Goal: Contribute content: Add original content to the website for others to see

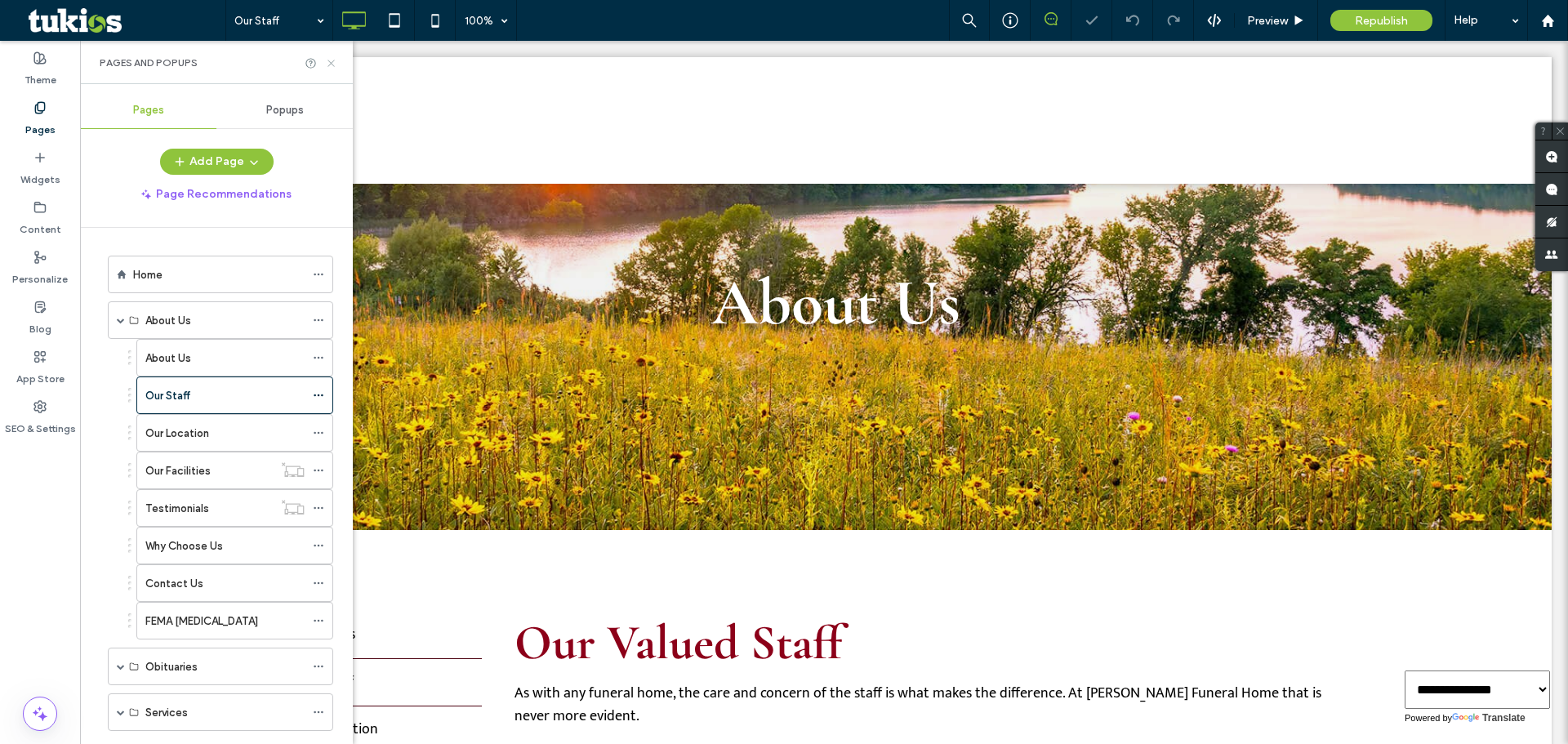
click at [328, 58] on icon at bounding box center [330, 63] width 12 height 12
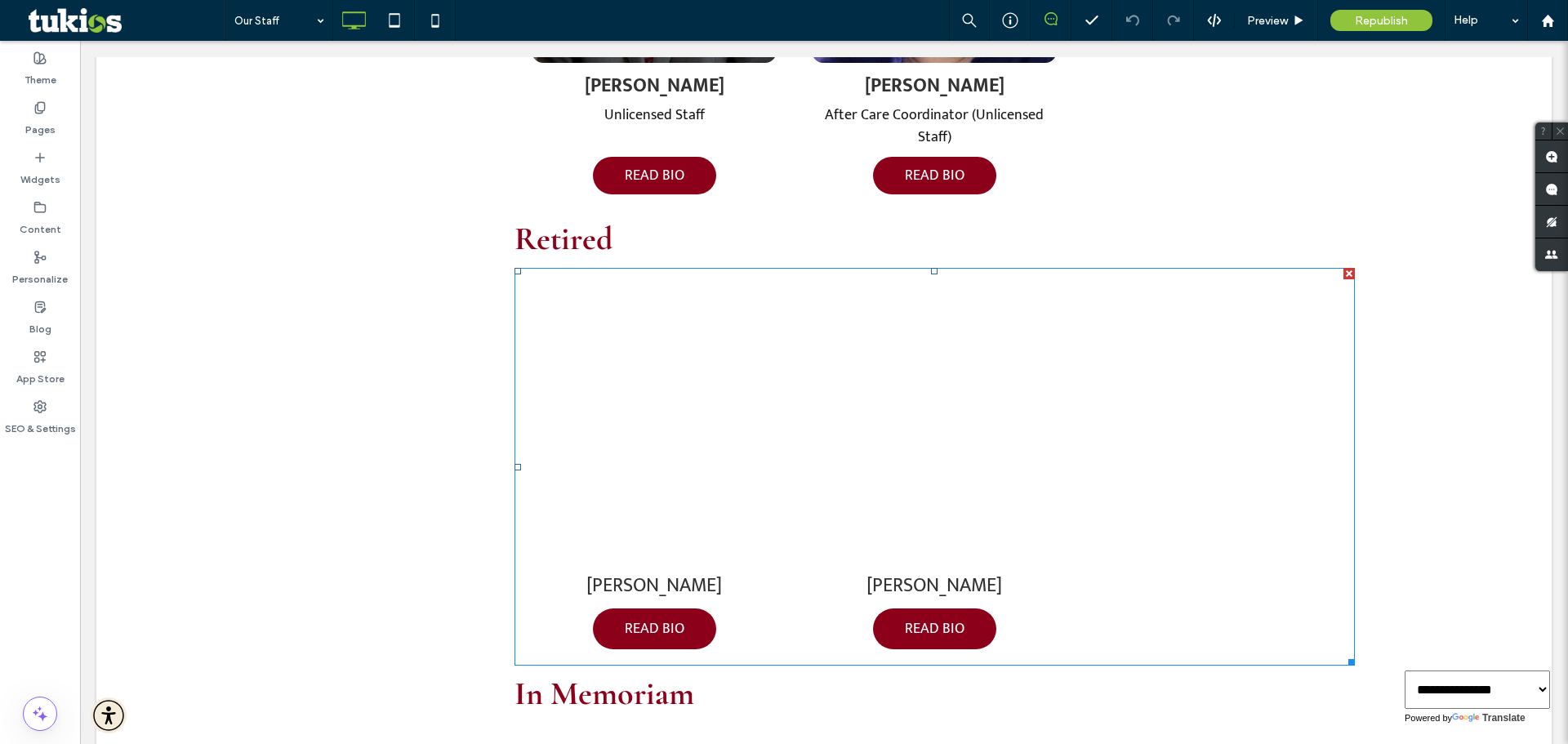
scroll to position [2286, 0]
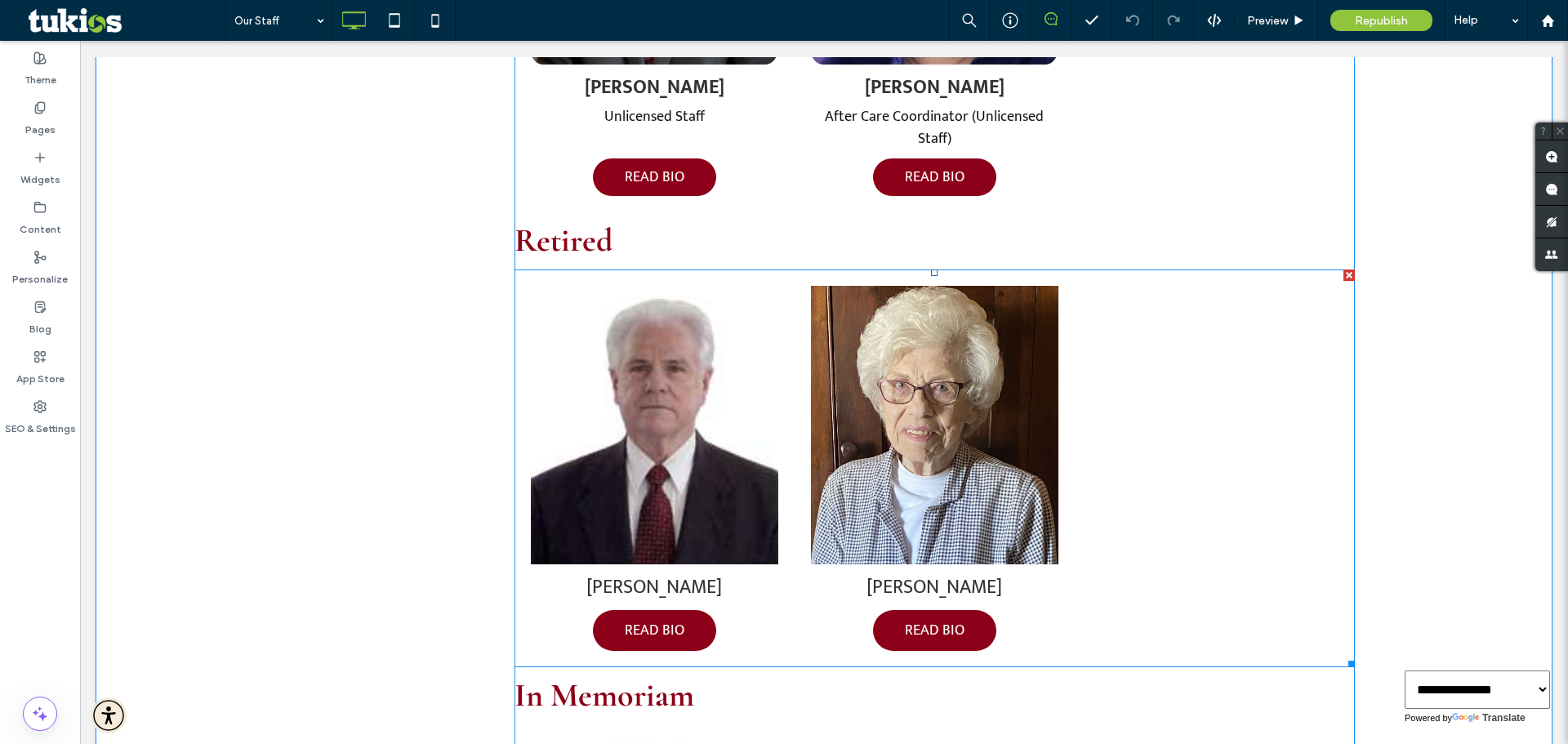
click at [606, 384] on span at bounding box center [935, 468] width 840 height 398
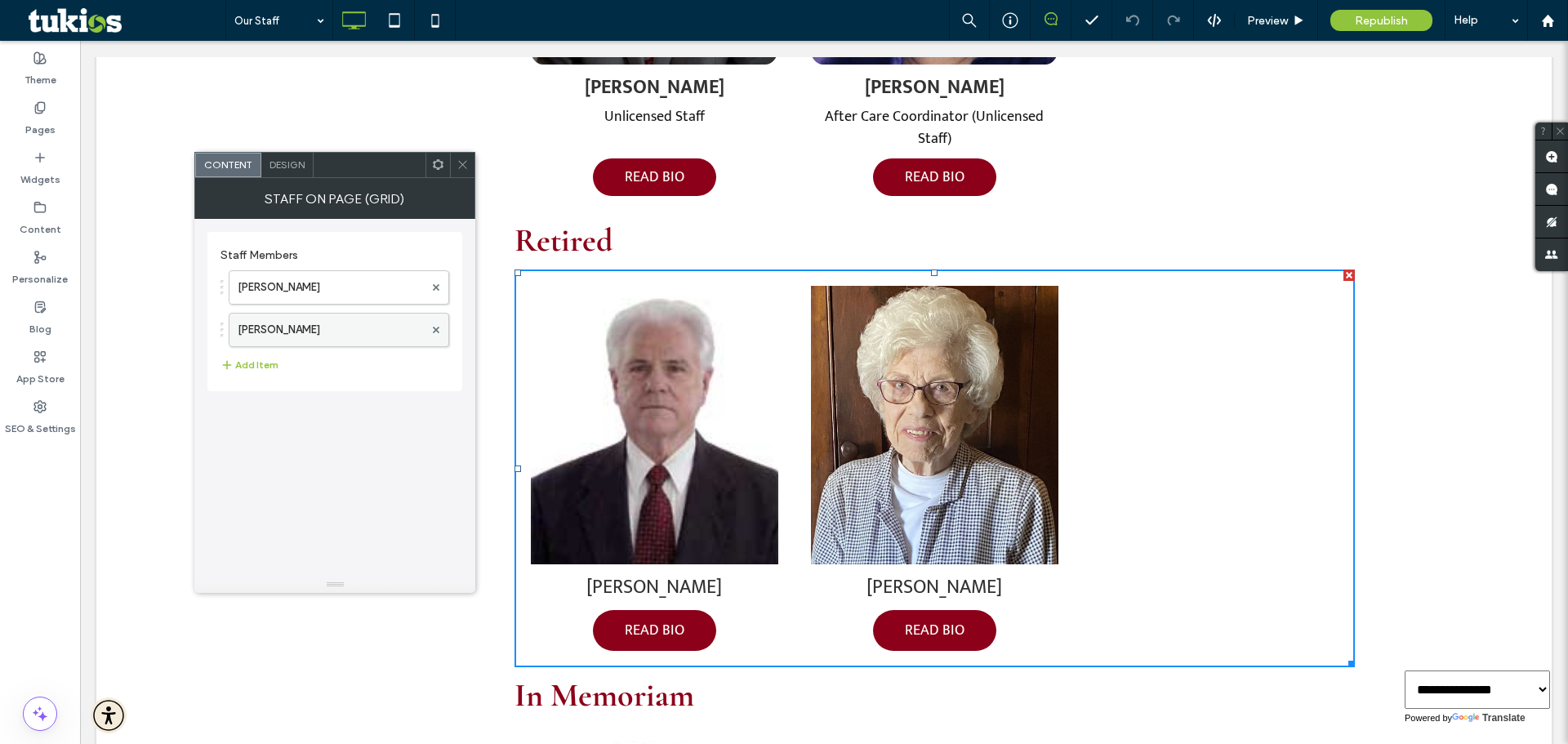
drag, startPoint x: 291, startPoint y: 327, endPoint x: 256, endPoint y: 331, distance: 35.2
click at [256, 331] on label "Betty Carter" at bounding box center [330, 329] width 186 height 32
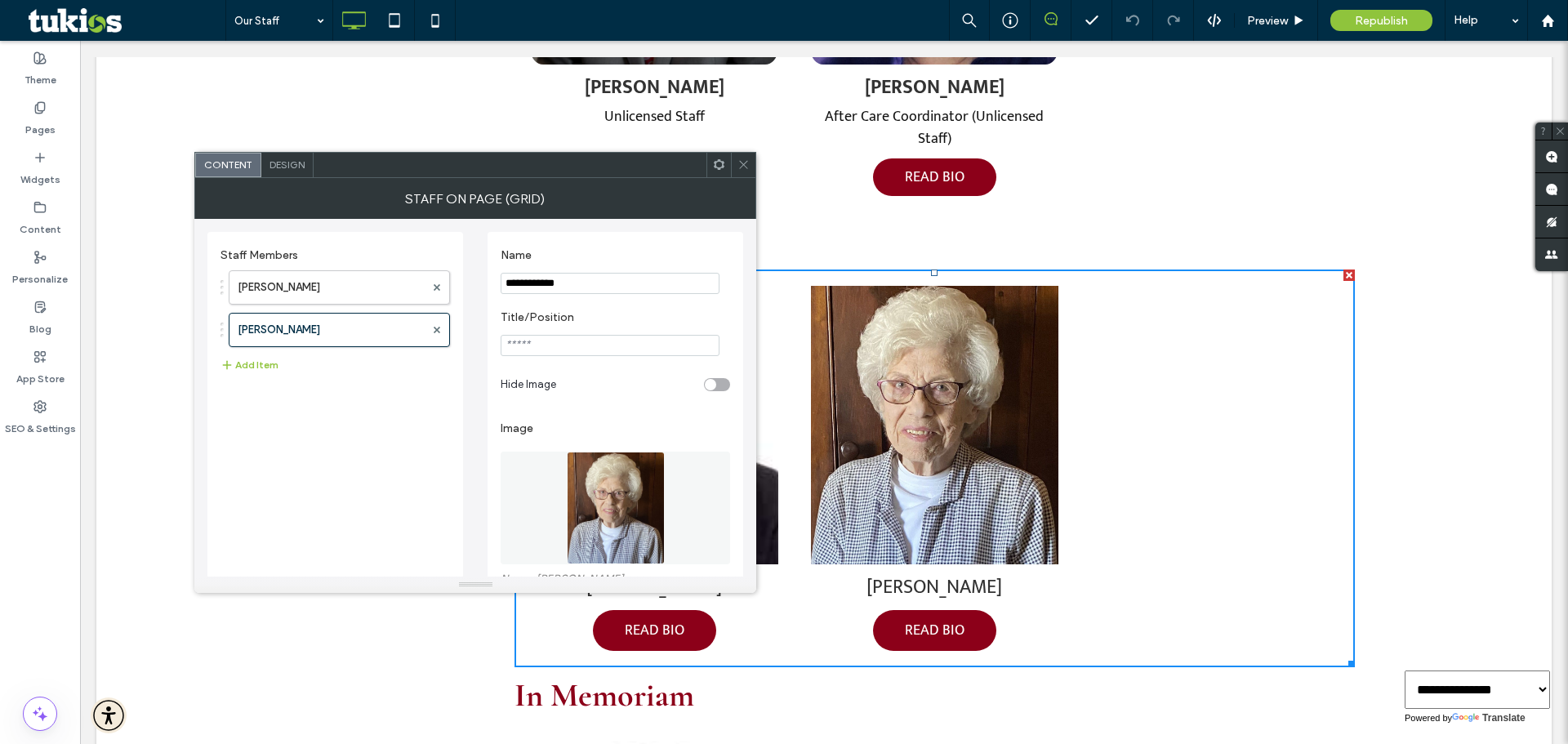
click at [221, 331] on div "Betty Carter" at bounding box center [335, 329] width 230 height 34
click at [226, 330] on div "Betty Carter" at bounding box center [335, 329] width 230 height 34
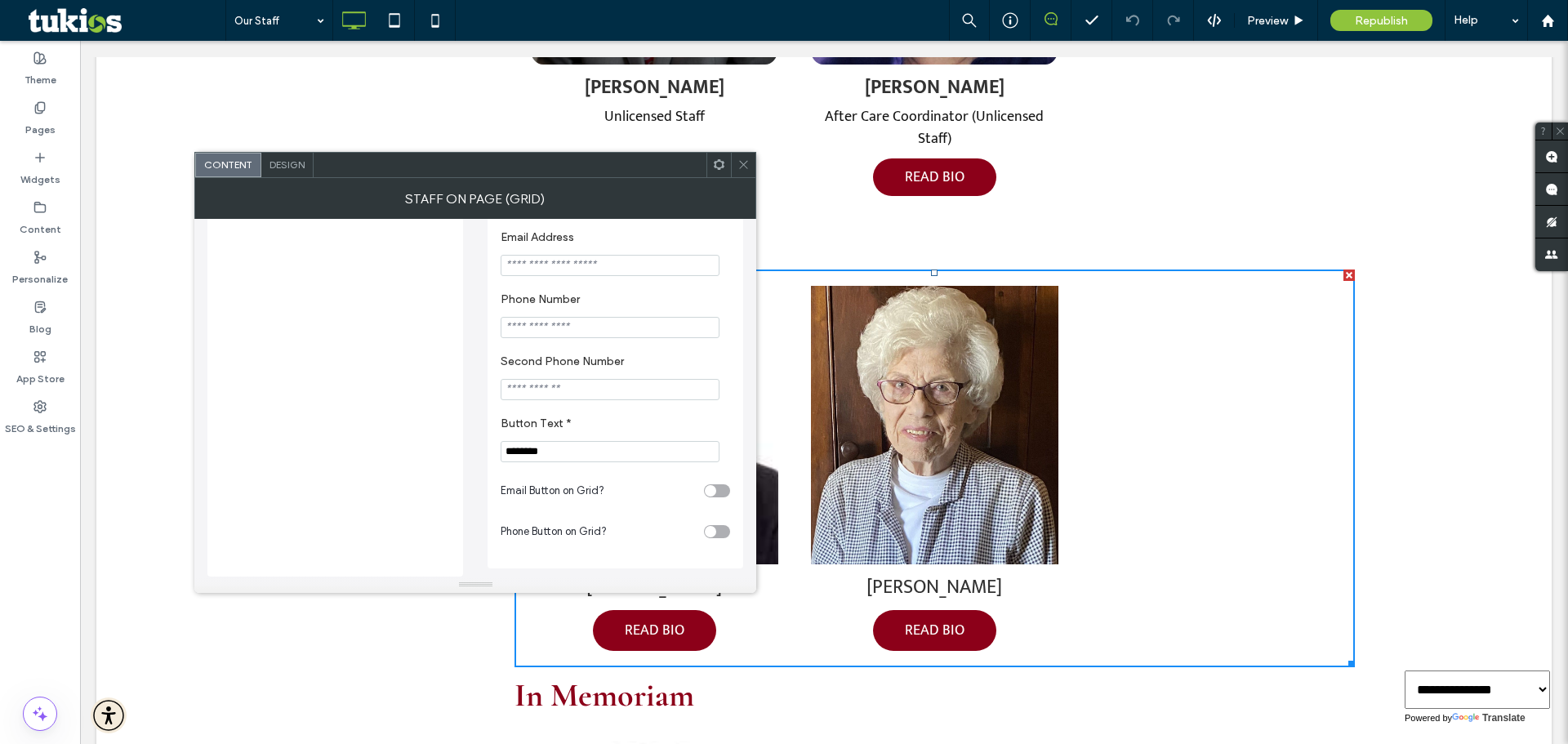
scroll to position [362, 0]
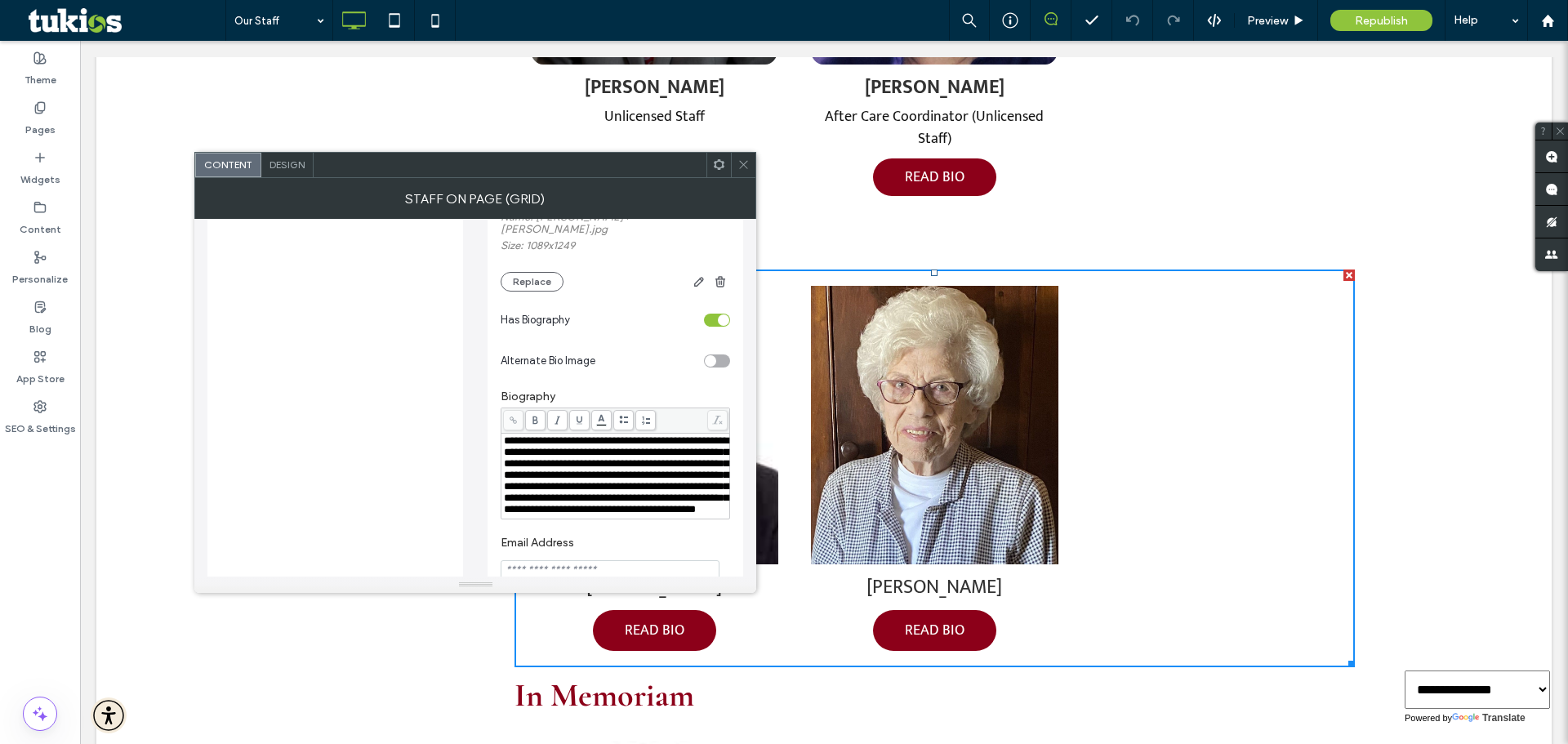
click at [601, 488] on span "**********" at bounding box center [616, 475] width 225 height 80
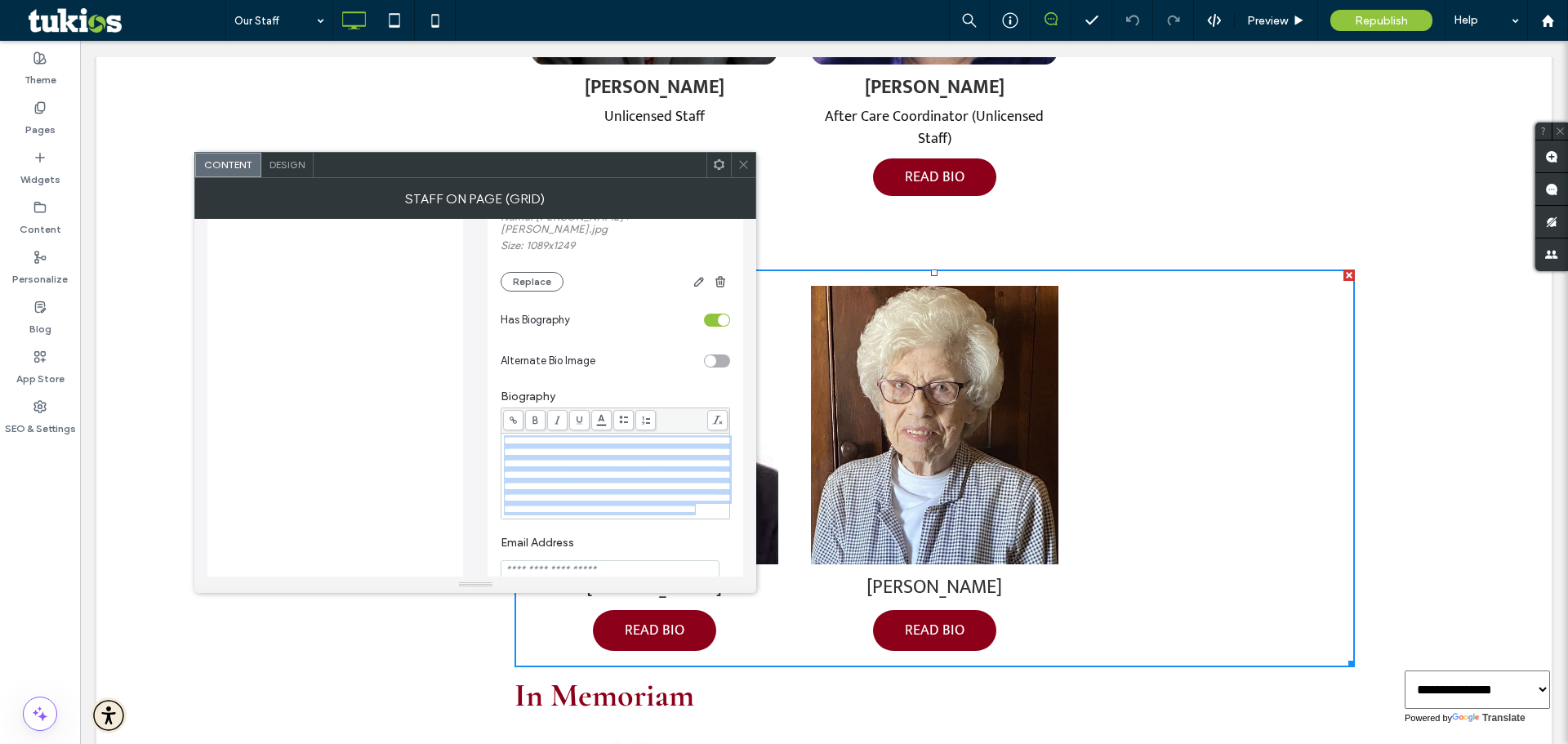
click at [601, 488] on span "**********" at bounding box center [616, 475] width 225 height 80
copy span "**********"
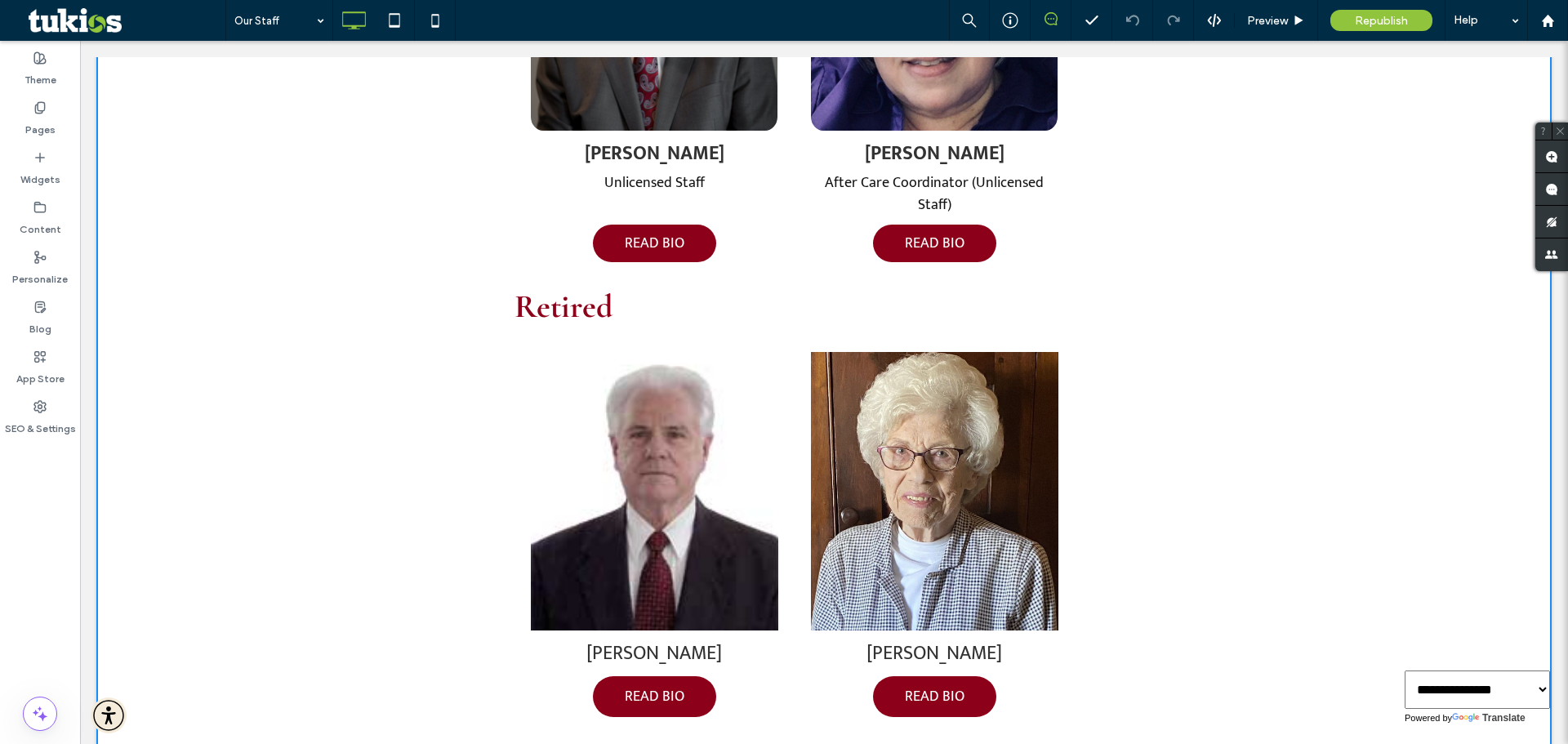
scroll to position [2204, 0]
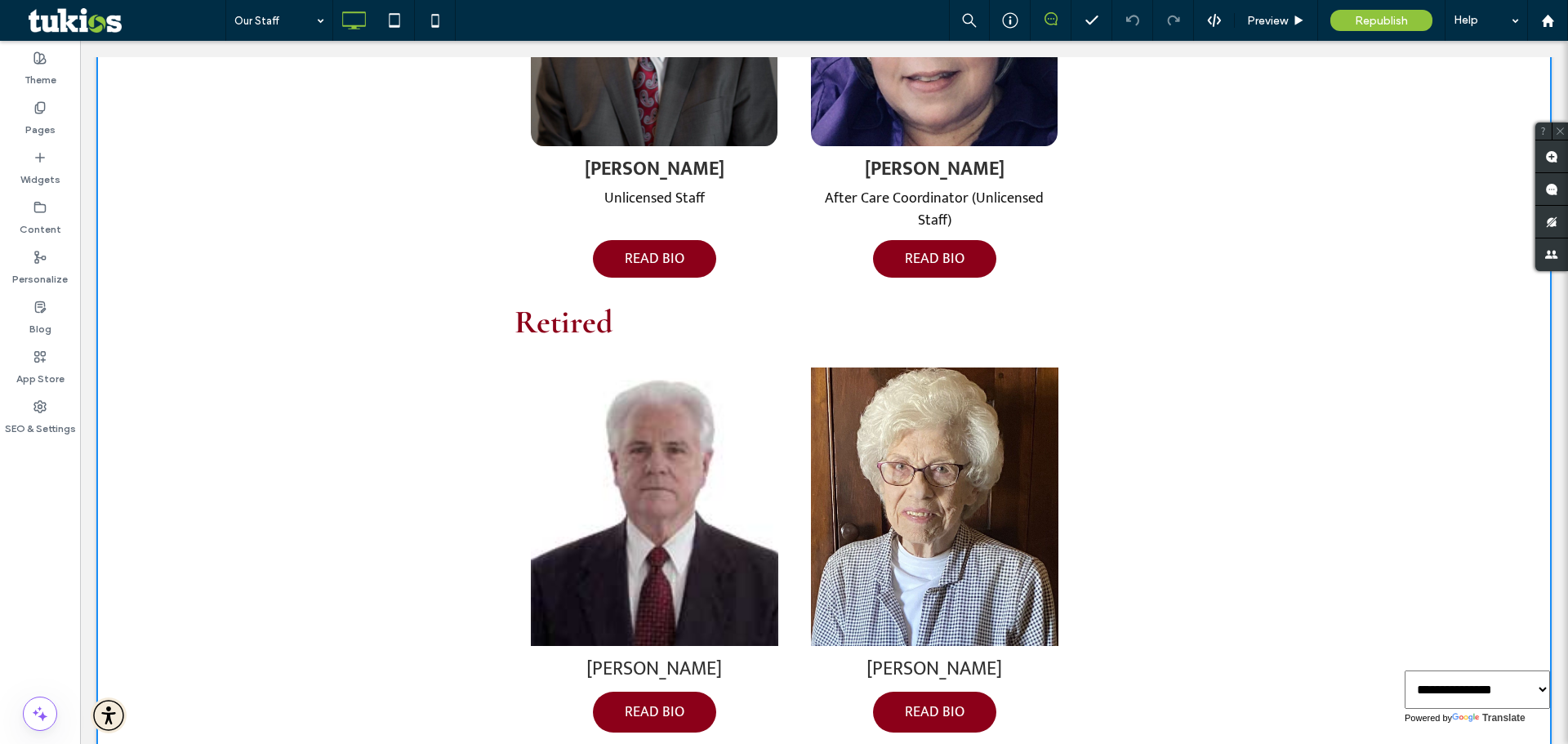
click at [857, 489] on img at bounding box center [934, 506] width 247 height 279
click at [900, 460] on img at bounding box center [934, 506] width 247 height 279
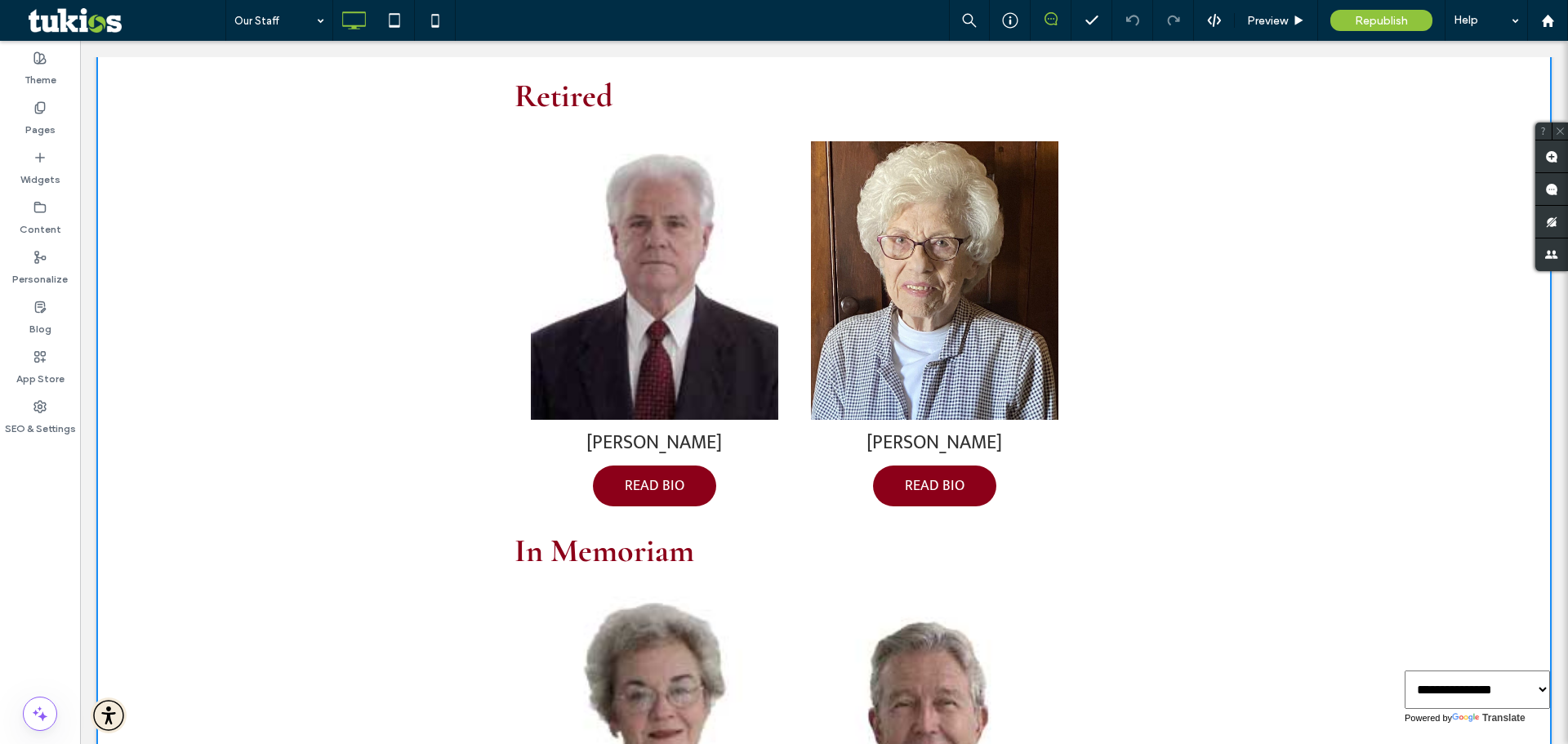
scroll to position [2449, 0]
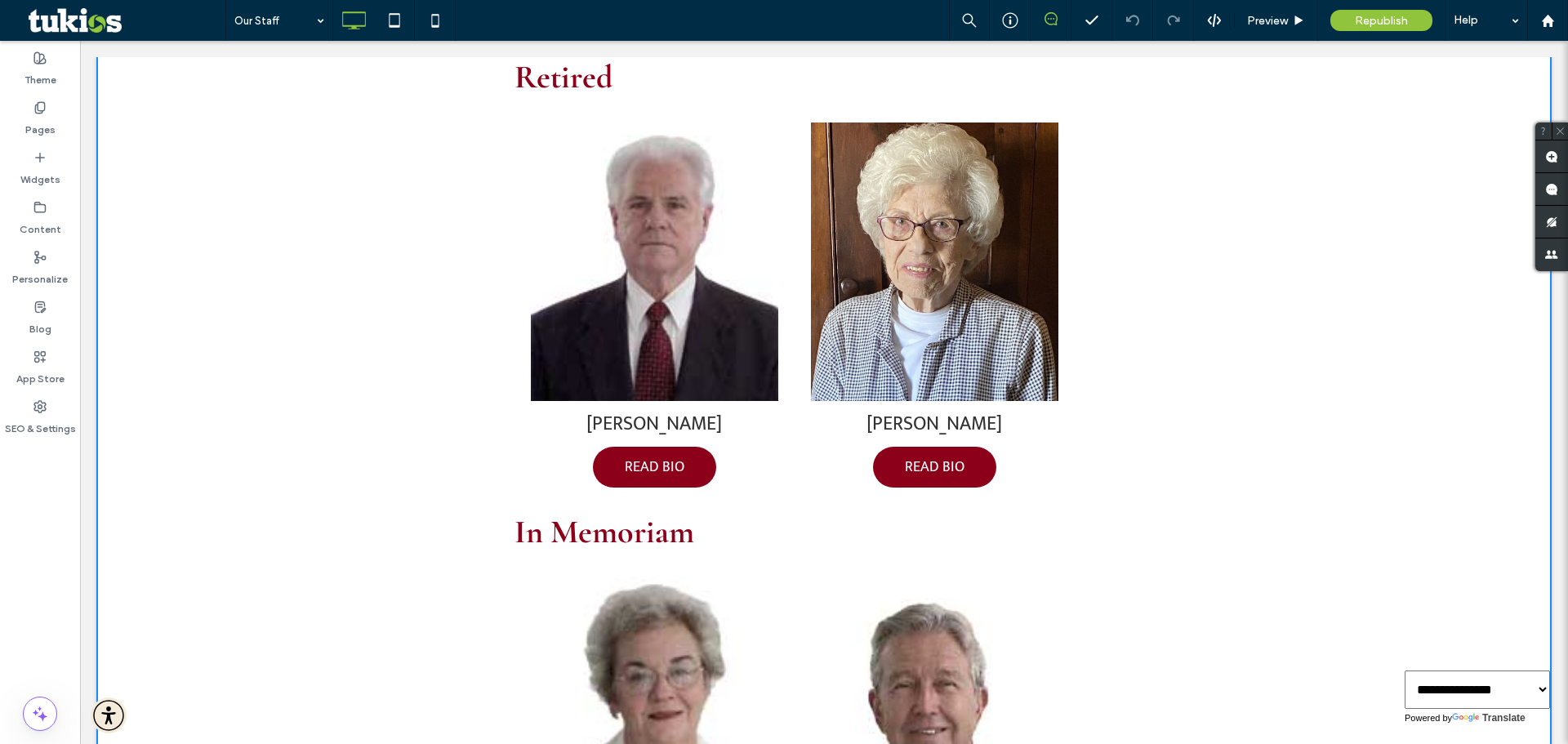
click at [554, 329] on img at bounding box center [653, 261] width 247 height 279
click at [681, 577] on img at bounding box center [653, 716] width 247 height 279
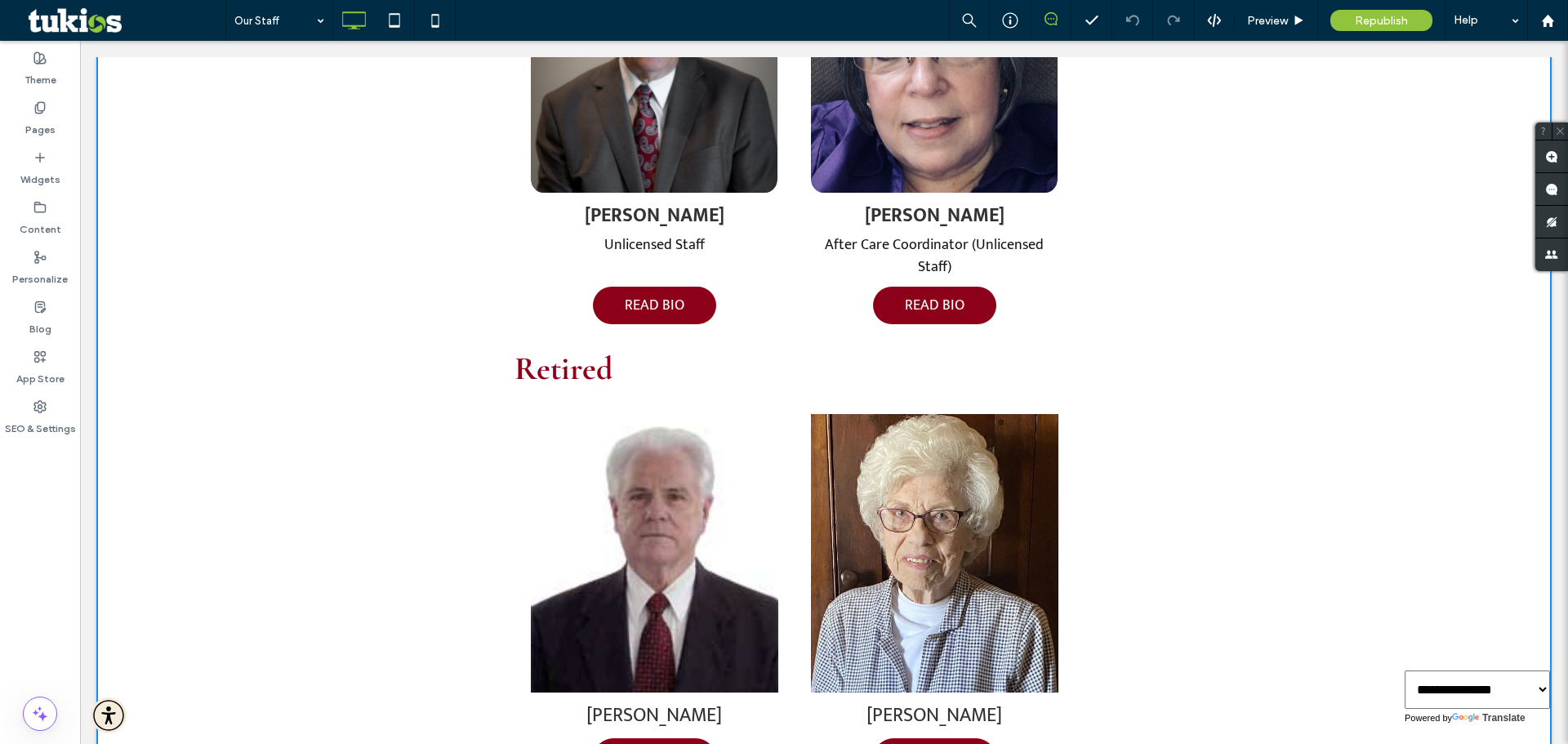
scroll to position [2122, 0]
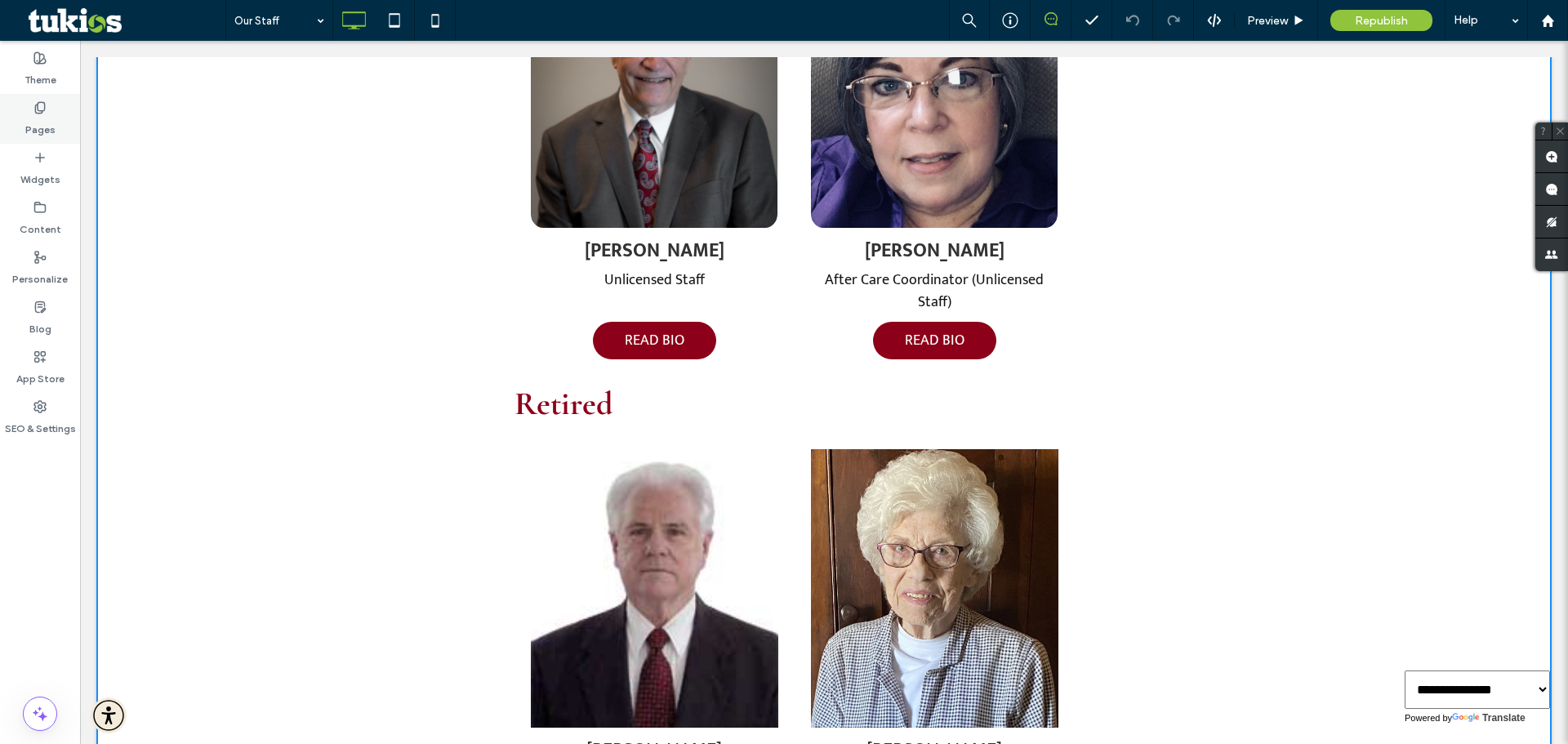
click at [35, 110] on use at bounding box center [40, 106] width 9 height 10
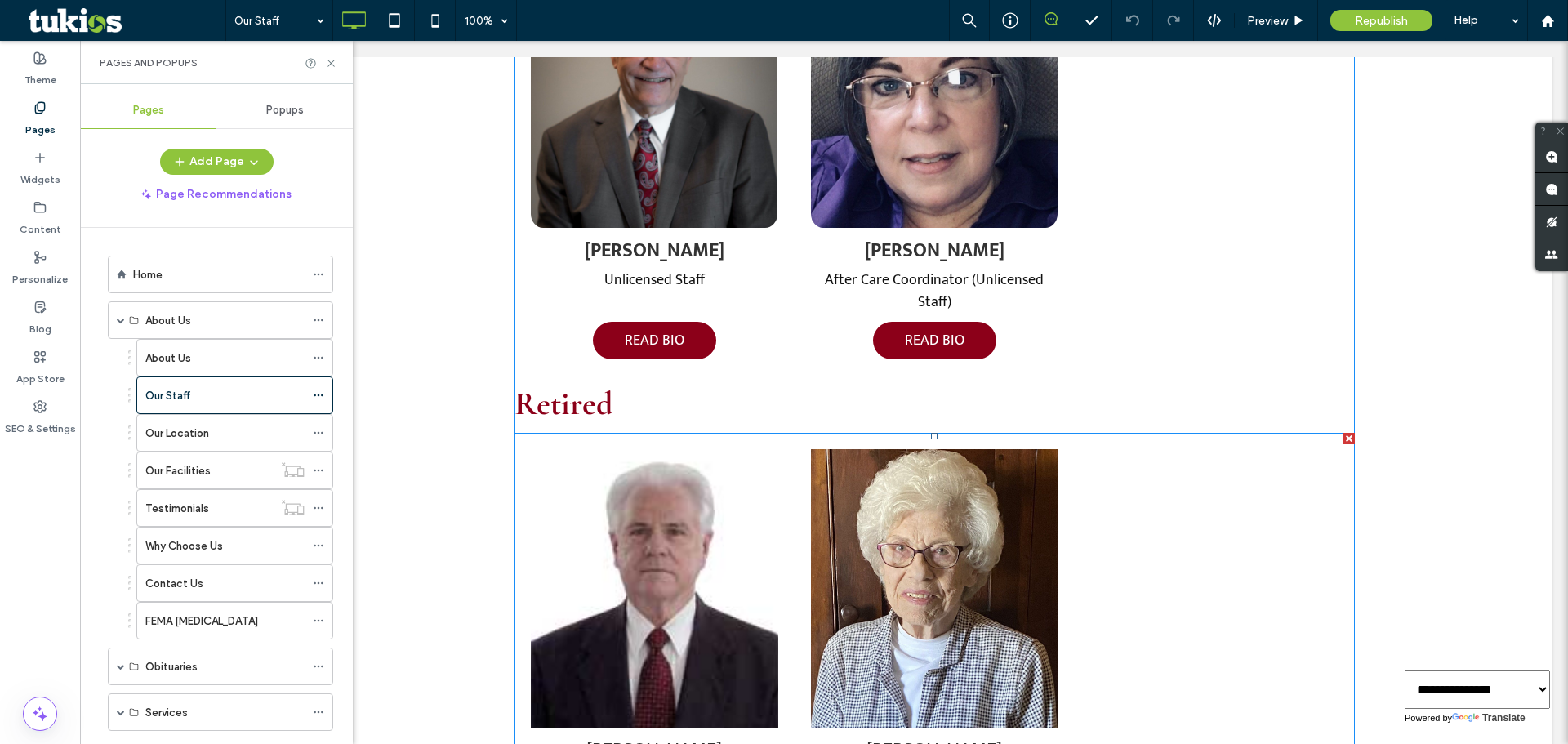
click at [685, 432] on span at bounding box center [935, 631] width 840 height 398
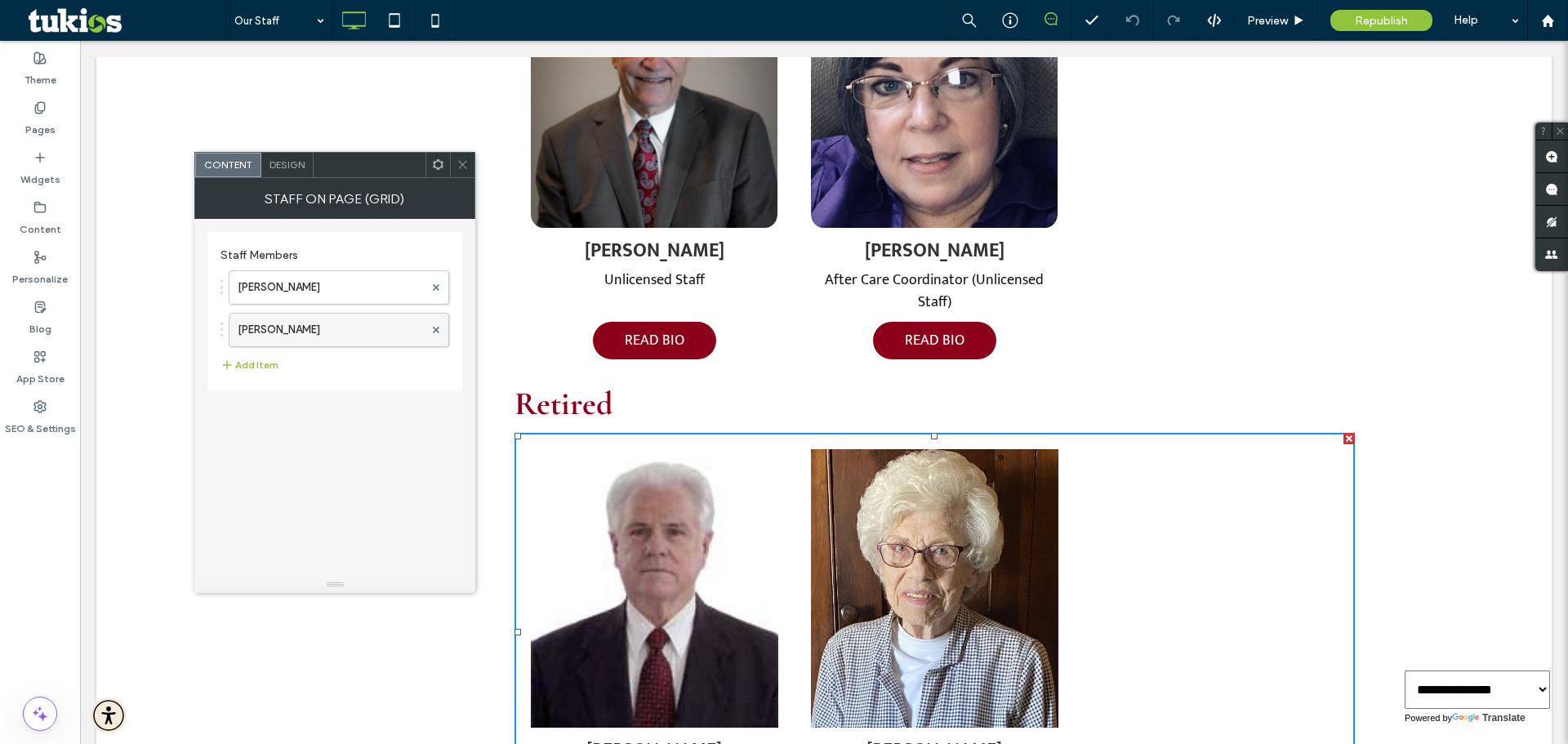
click at [349, 329] on label "Betty Carter" at bounding box center [330, 329] width 186 height 32
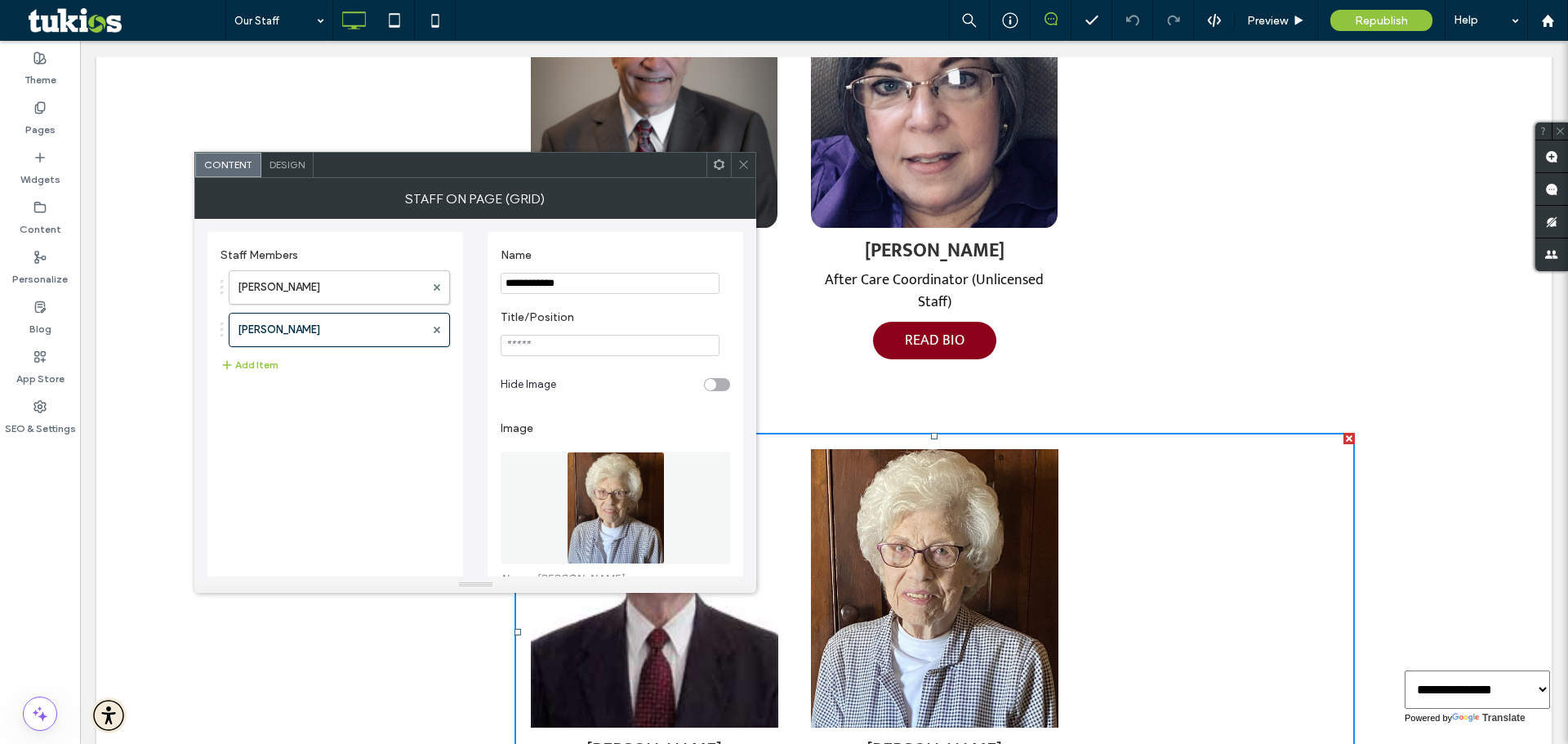
click at [577, 281] on input "**********" at bounding box center [610, 283] width 218 height 21
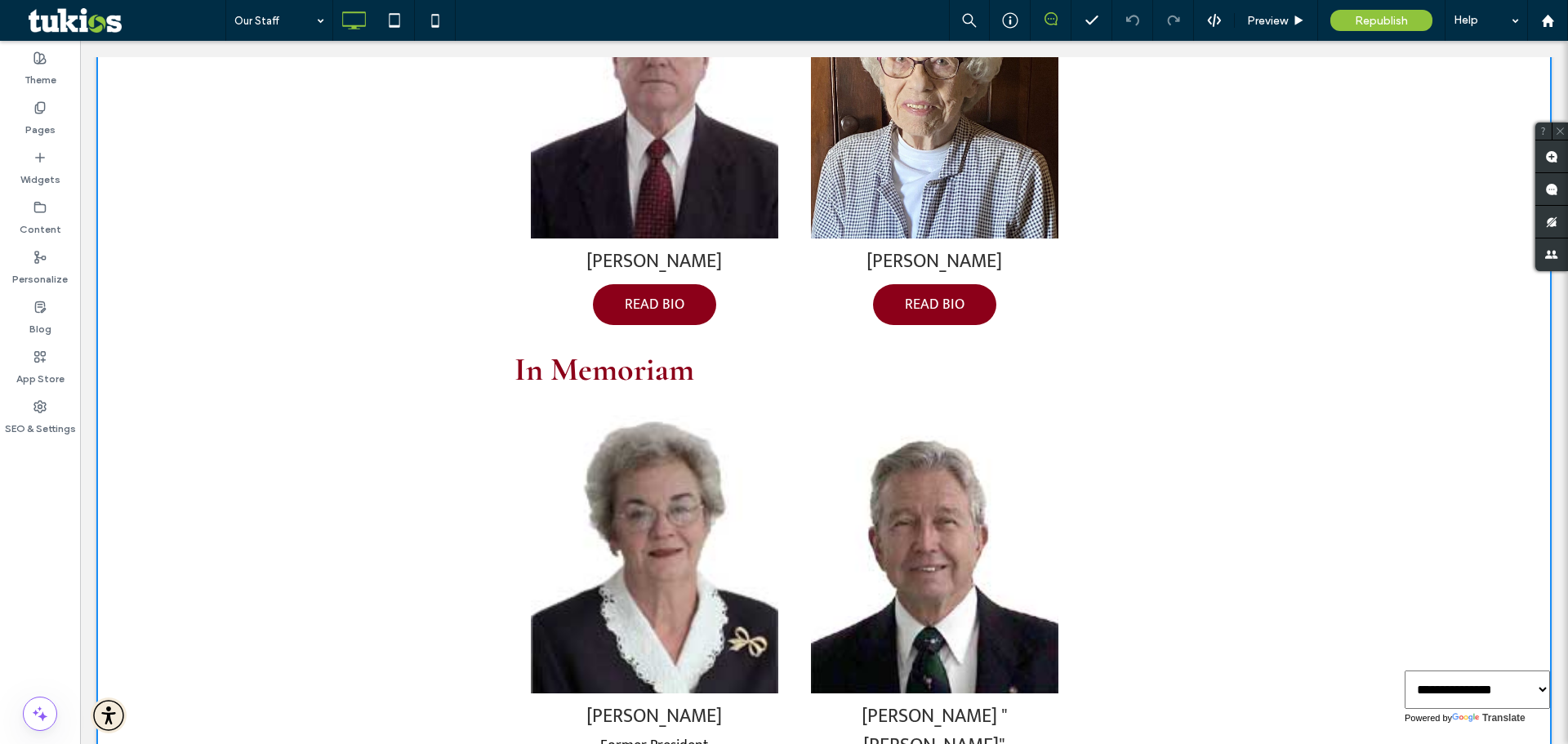
scroll to position [2612, 0]
click at [767, 487] on img at bounding box center [653, 552] width 247 height 279
click at [33, 132] on label "Pages" at bounding box center [40, 125] width 31 height 23
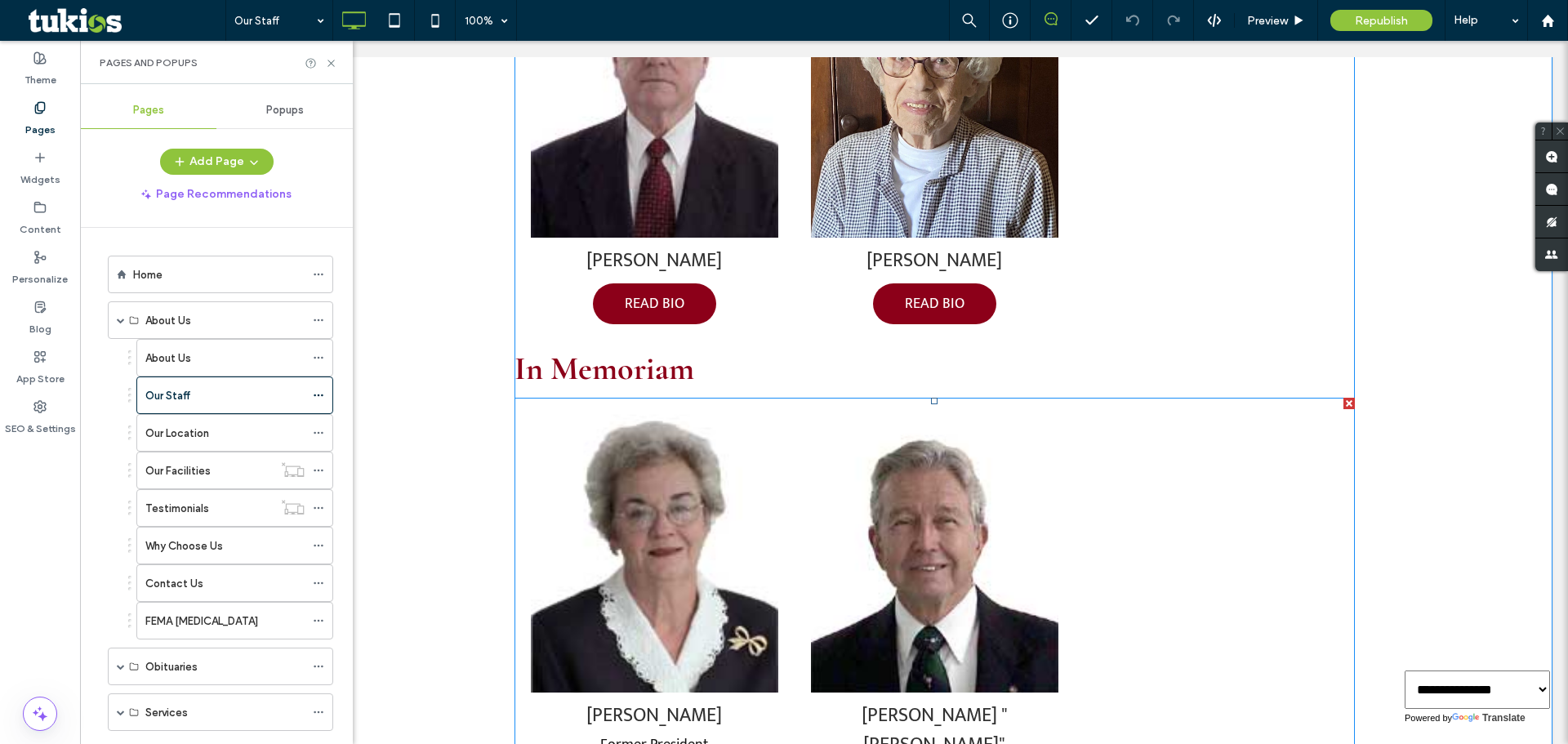
click at [742, 490] on span at bounding box center [935, 639] width 840 height 482
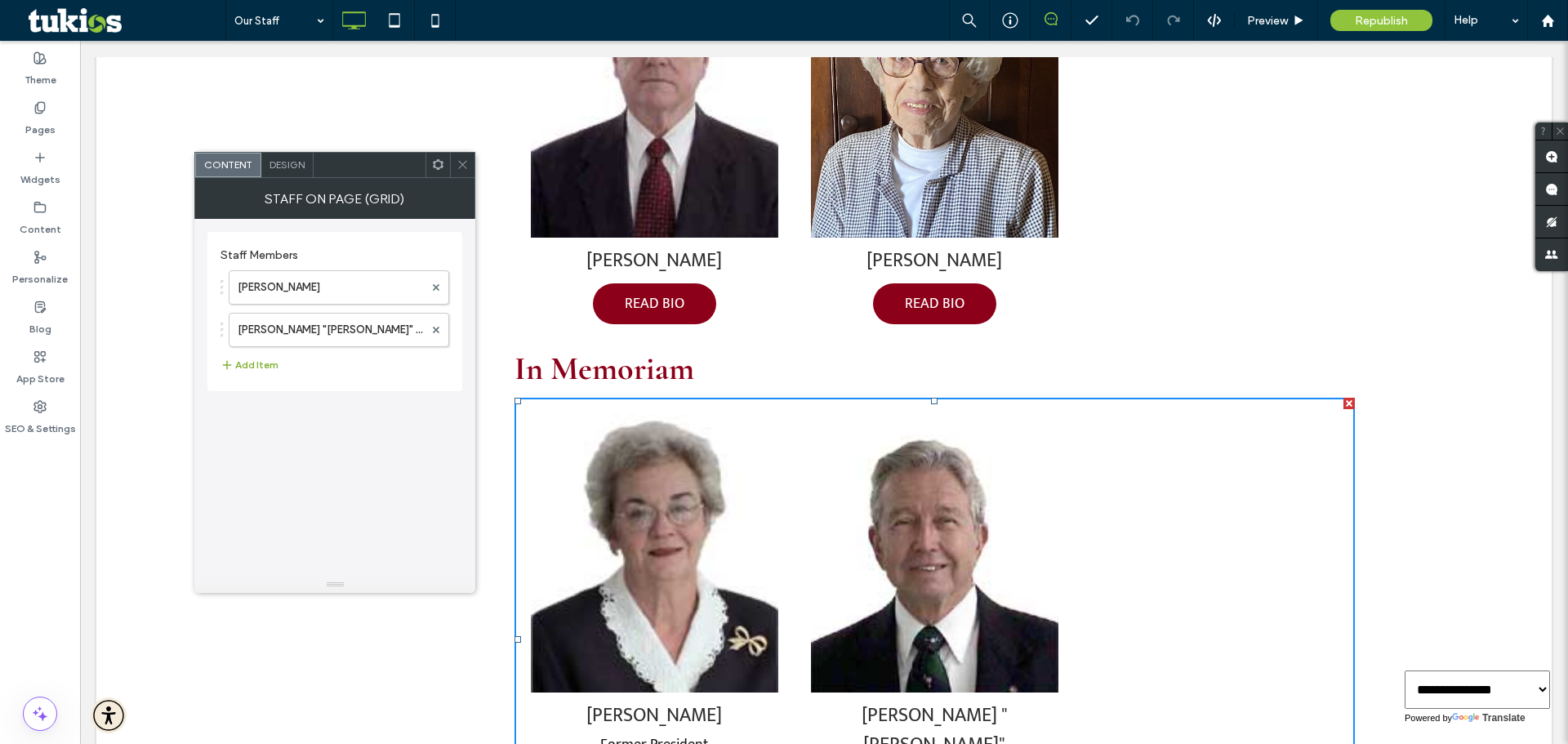
click at [253, 363] on button "Add Item" at bounding box center [249, 365] width 58 height 19
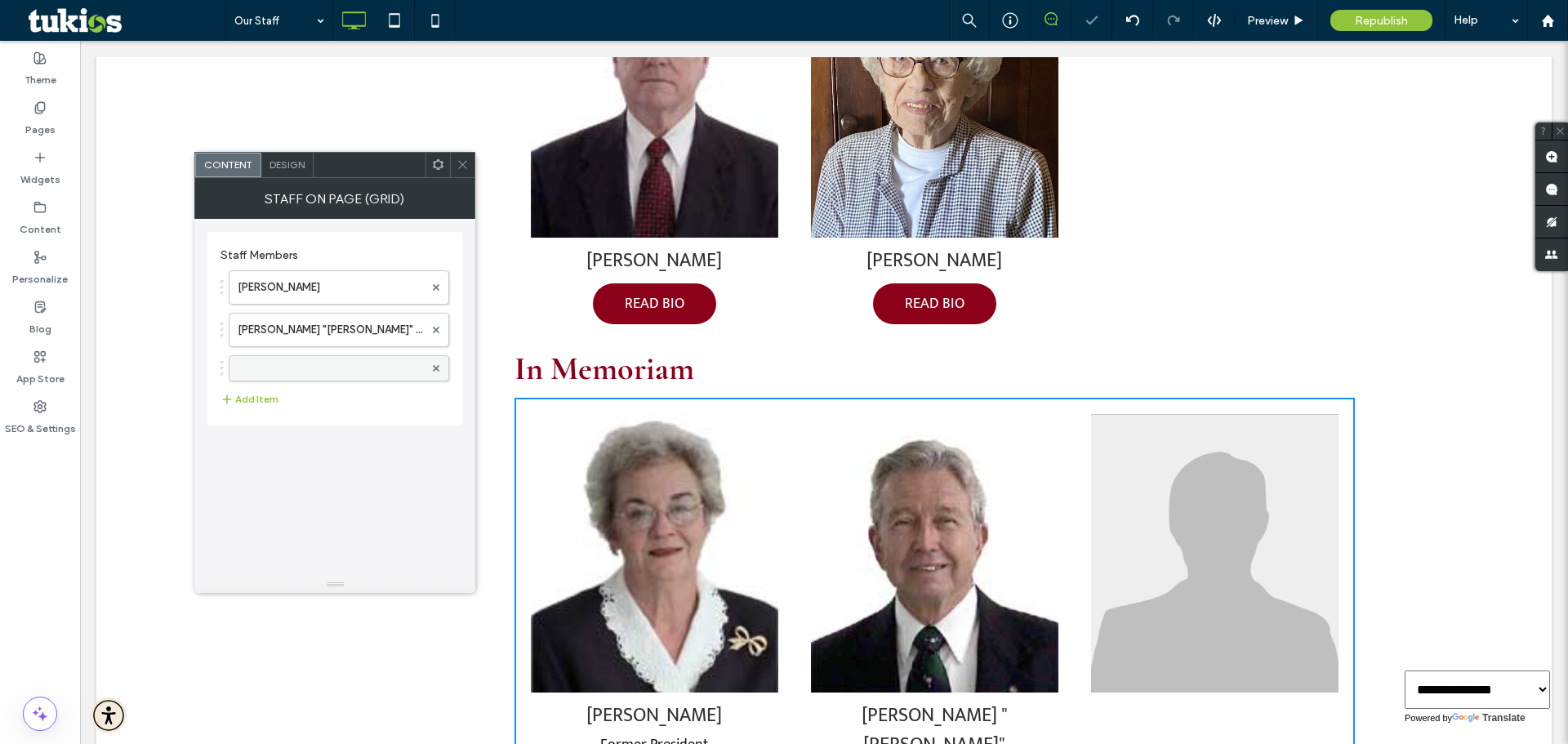
click at [256, 370] on label at bounding box center [330, 368] width 186 height 17
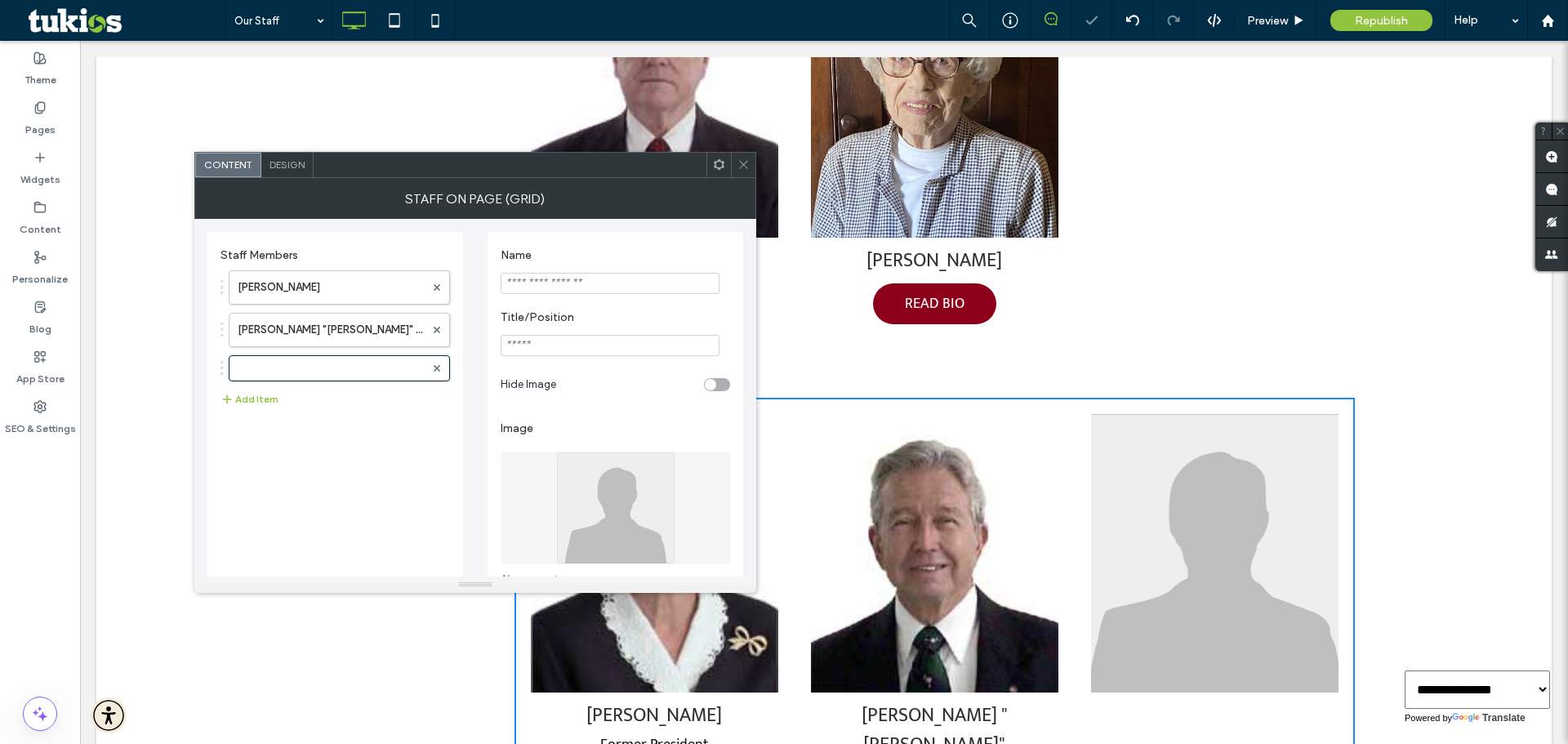
click at [562, 283] on input "Name" at bounding box center [610, 283] width 218 height 21
paste input "**********"
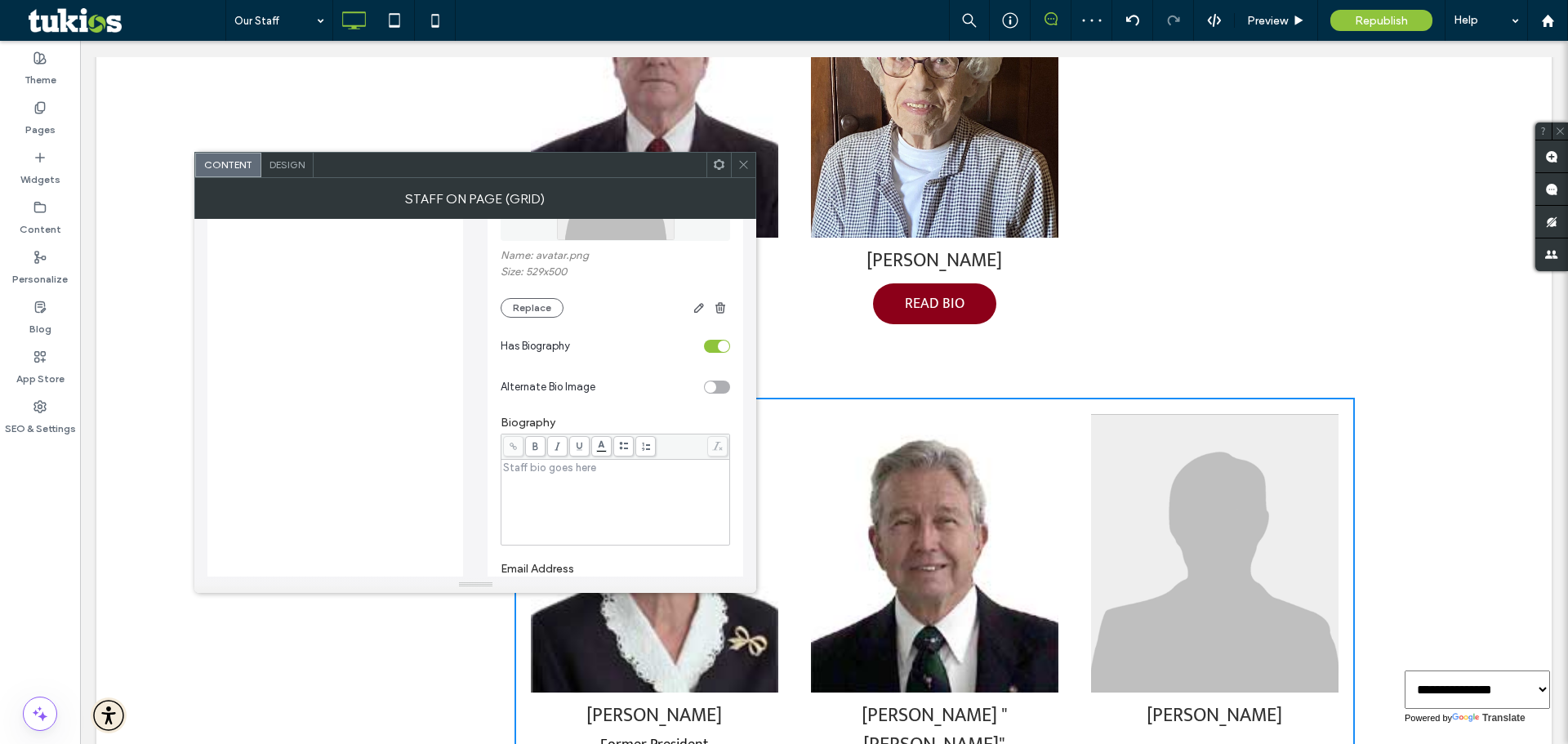
scroll to position [327, 0]
type input "**********"
click at [558, 466] on div "Rich Text Editor" at bounding box center [616, 464] width 224 height 11
click at [259, 353] on div "Staff Members Grace Werts Evans John Jackson "Bill" McSwain Betty Carter Add It…" at bounding box center [335, 405] width 230 height 983
click at [540, 469] on div "To enrich screen reader interactions, please activate Accessibility in Grammarl…" at bounding box center [616, 464] width 224 height 11
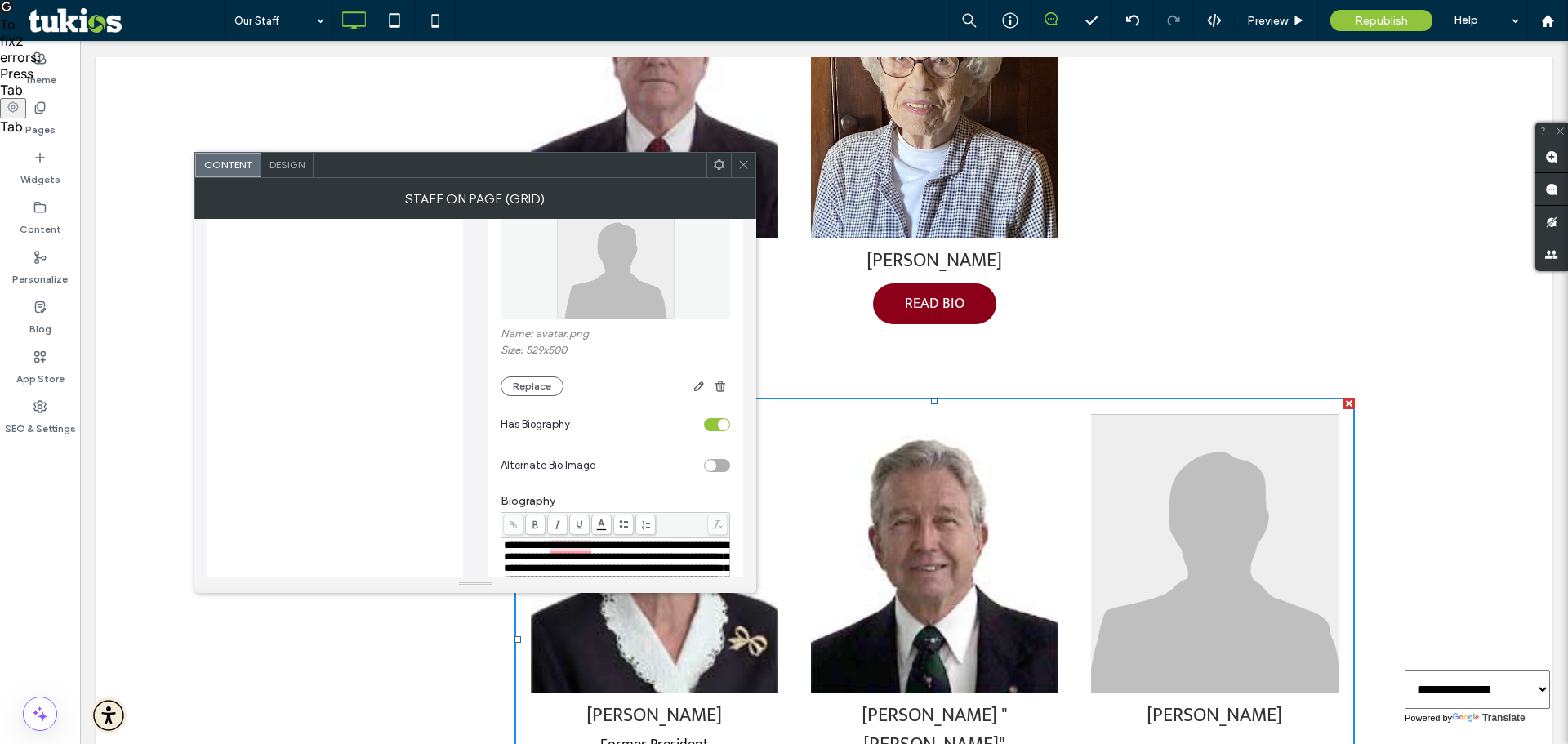
scroll to position [163, 0]
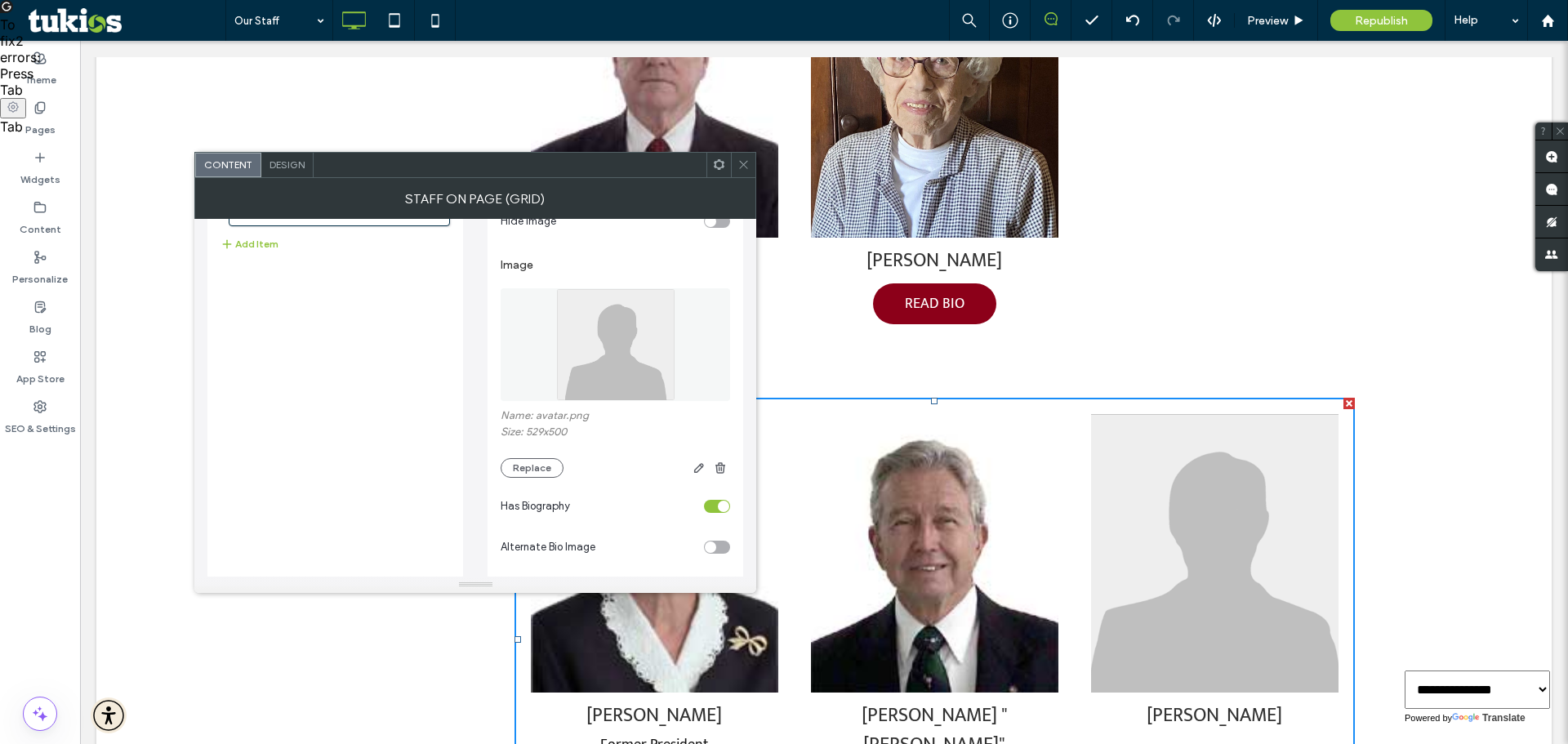
click at [585, 331] on img at bounding box center [616, 344] width 119 height 113
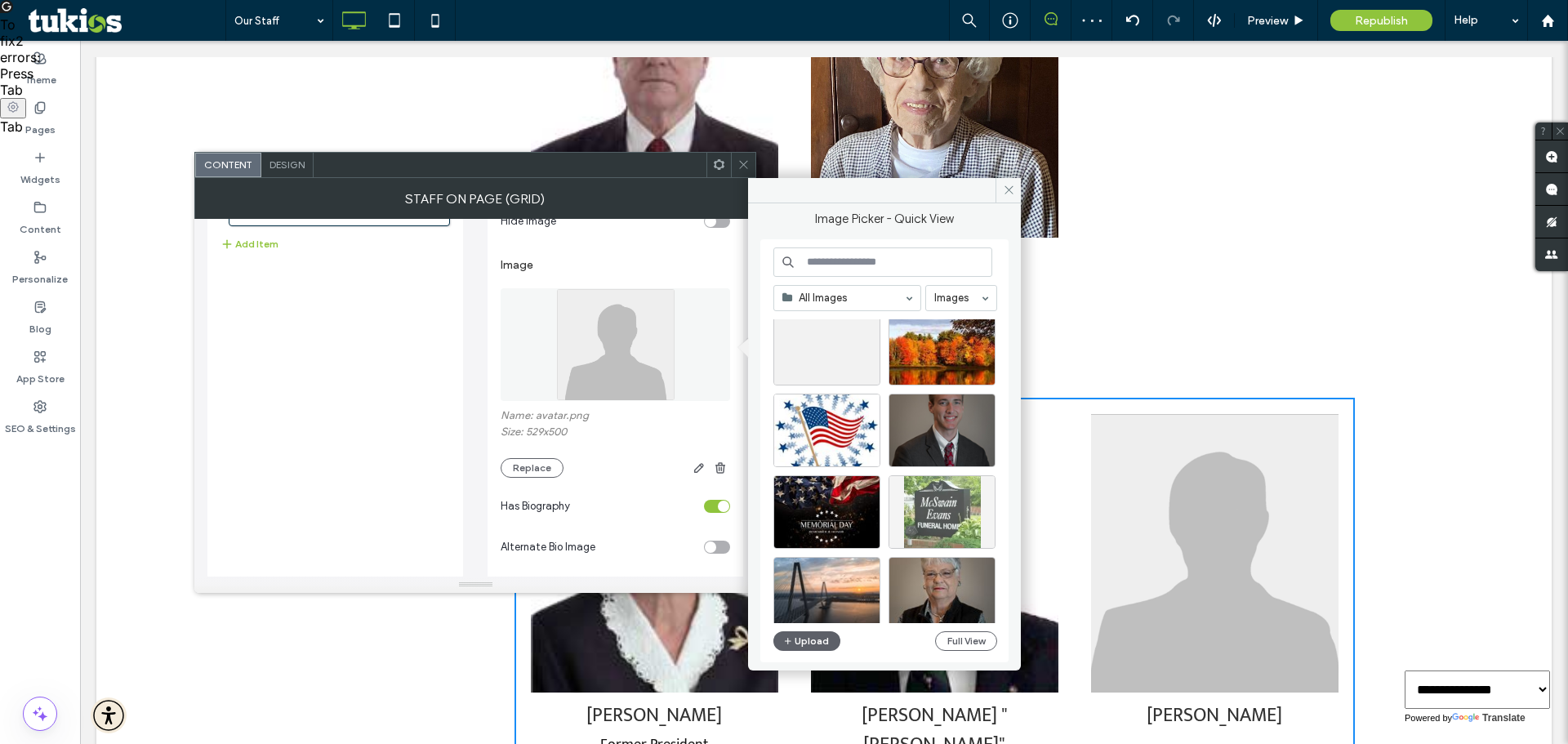
scroll to position [245, 0]
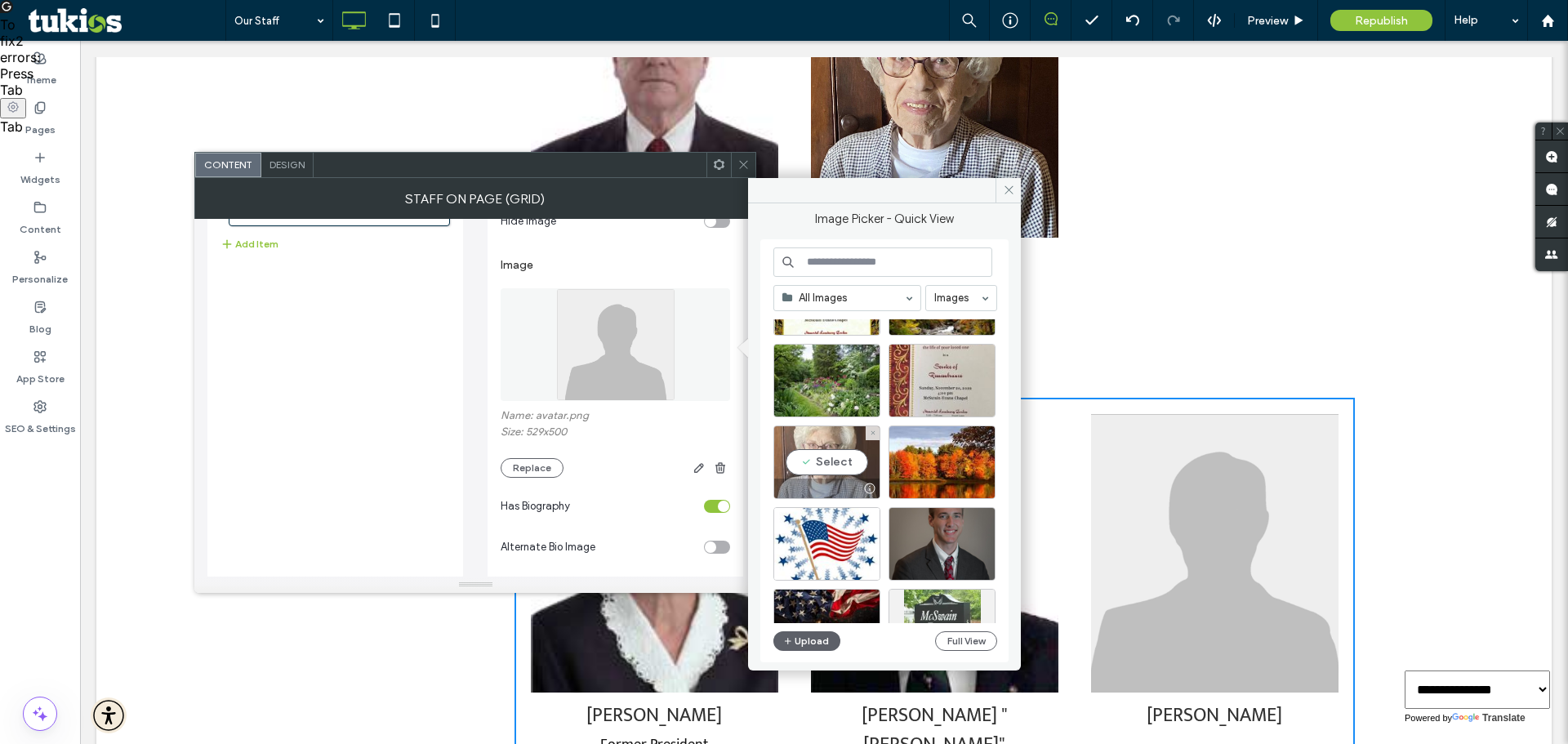
click at [822, 462] on div "Select" at bounding box center [827, 462] width 107 height 73
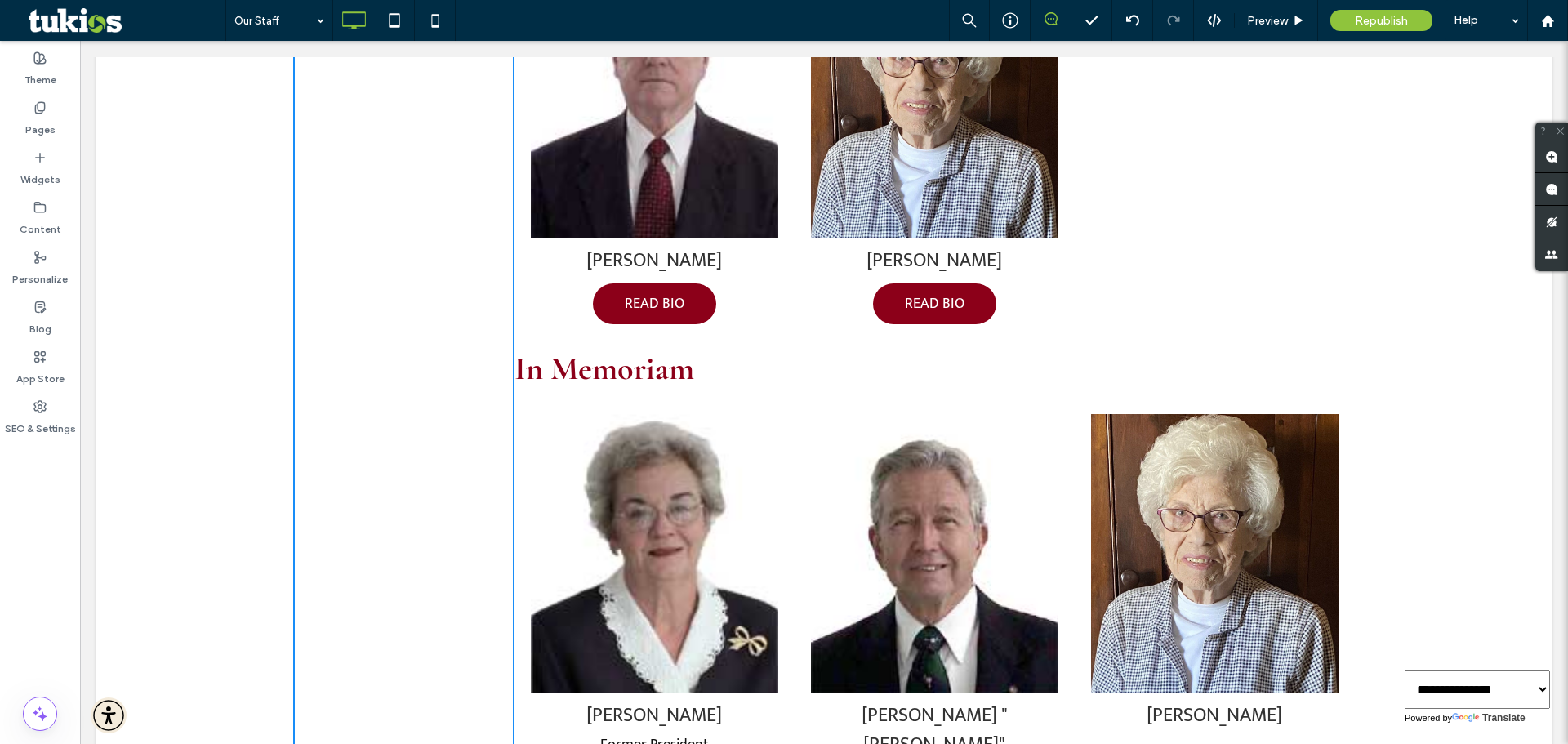
click at [930, 178] on img at bounding box center [934, 98] width 247 height 279
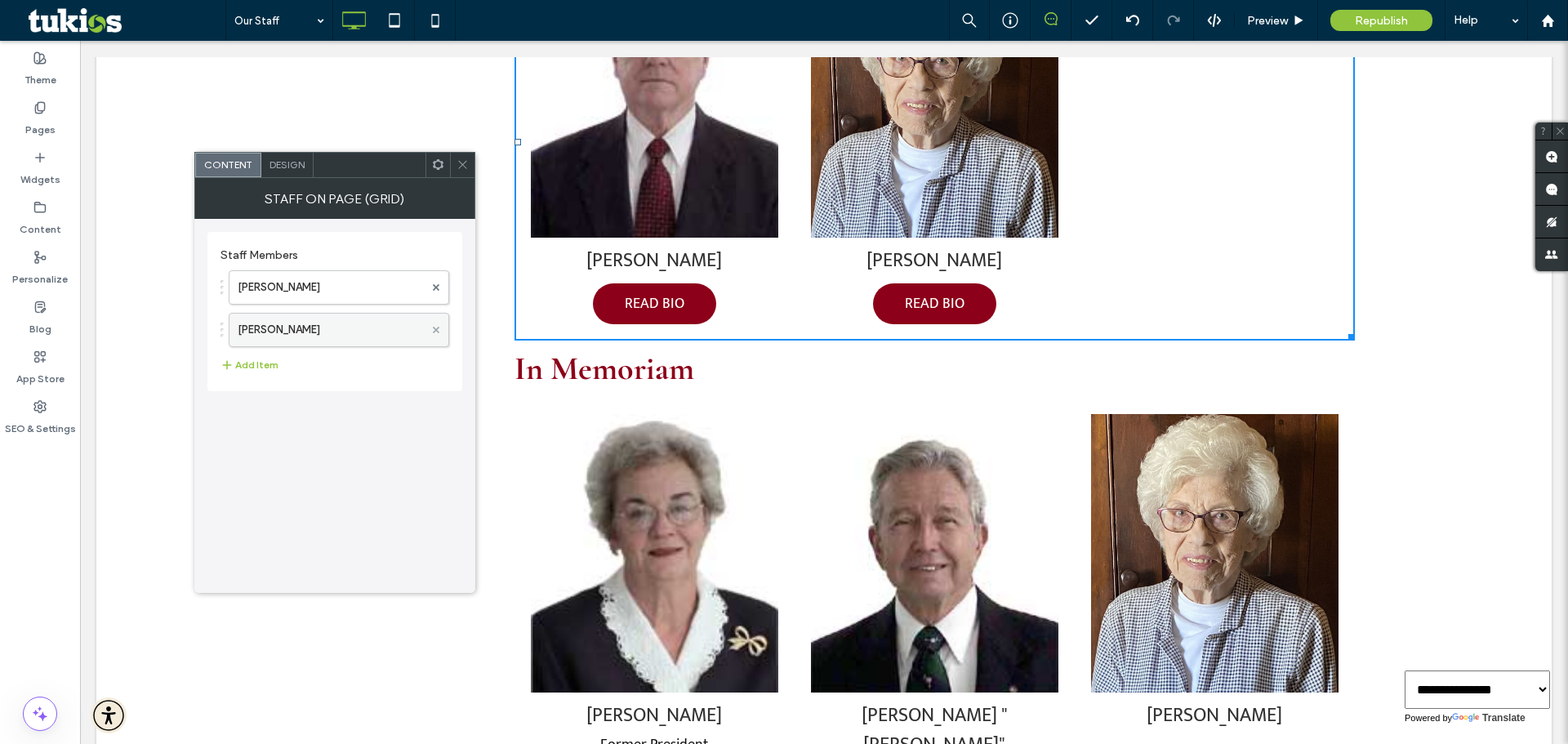
click at [432, 328] on icon at bounding box center [435, 329] width 6 height 6
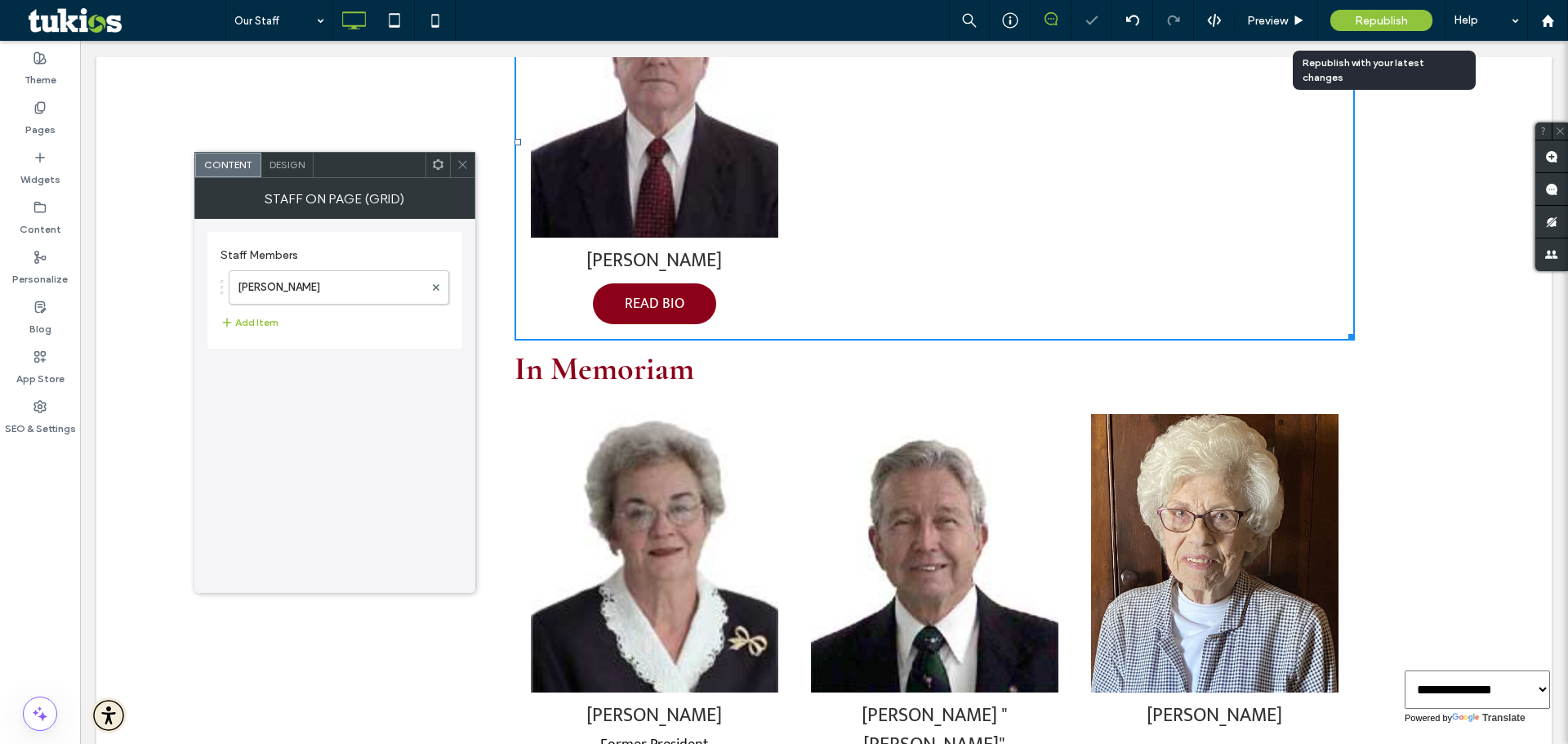
click at [1358, 19] on span "Republish" at bounding box center [1380, 20] width 53 height 14
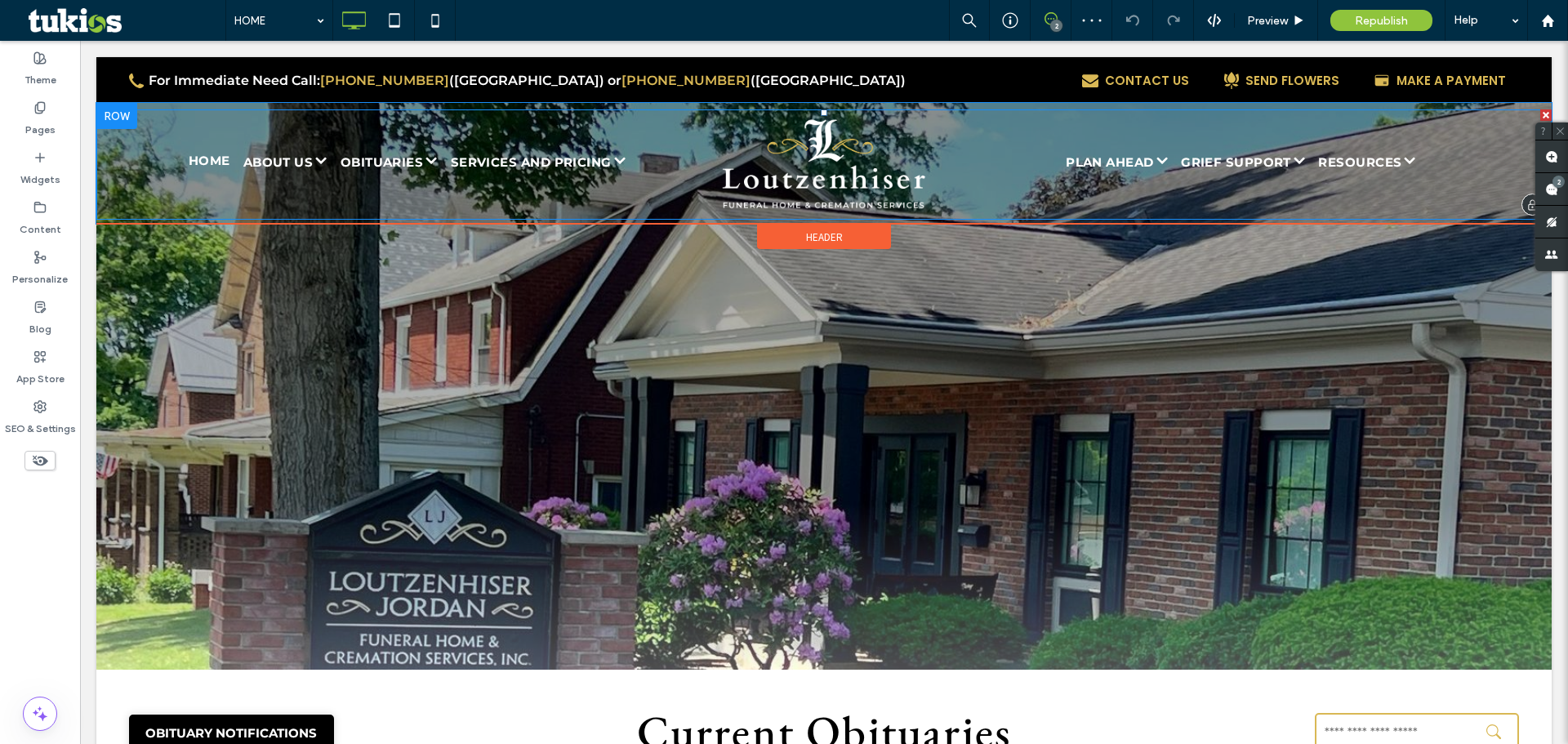
click at [784, 182] on img at bounding box center [824, 161] width 205 height 97
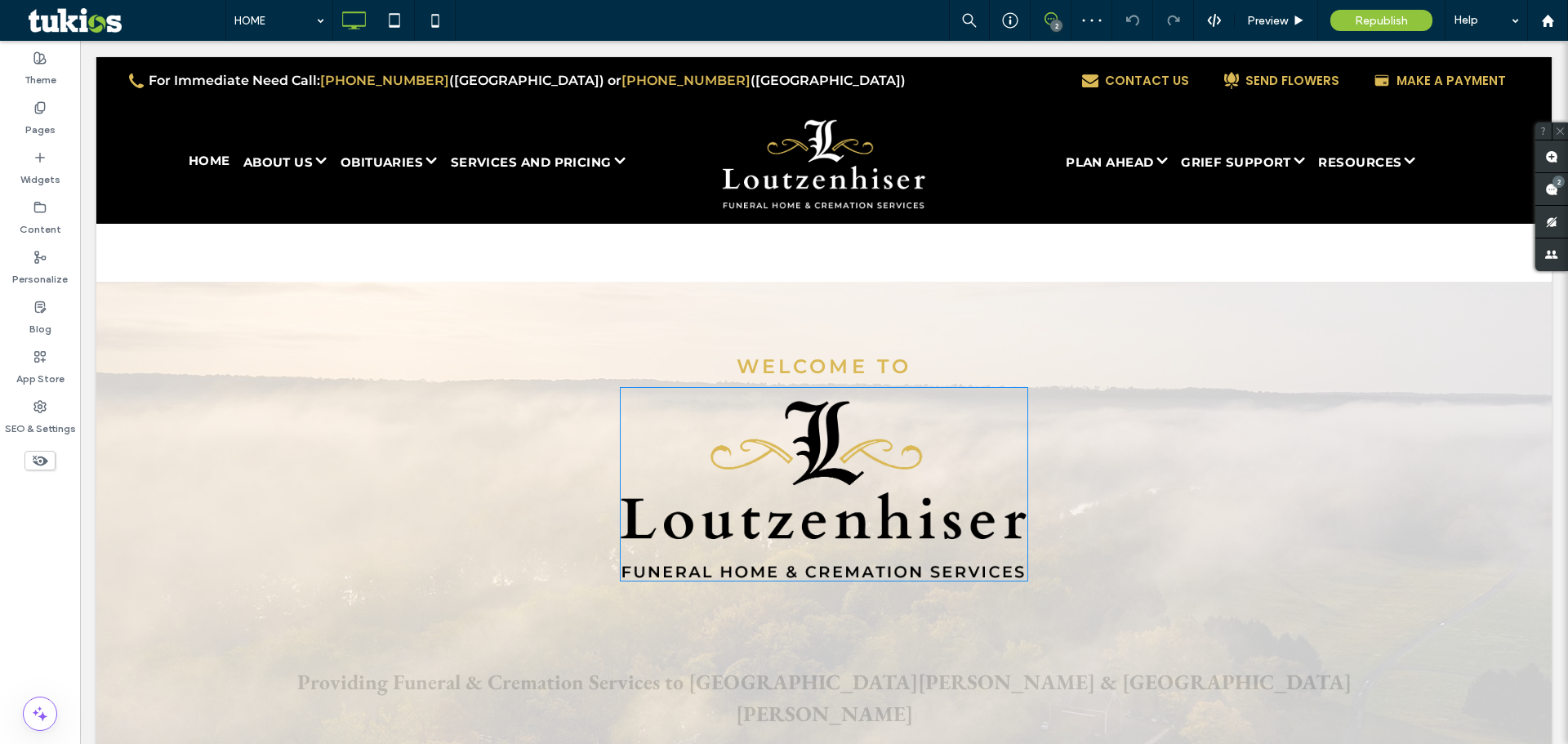
scroll to position [1632, 0]
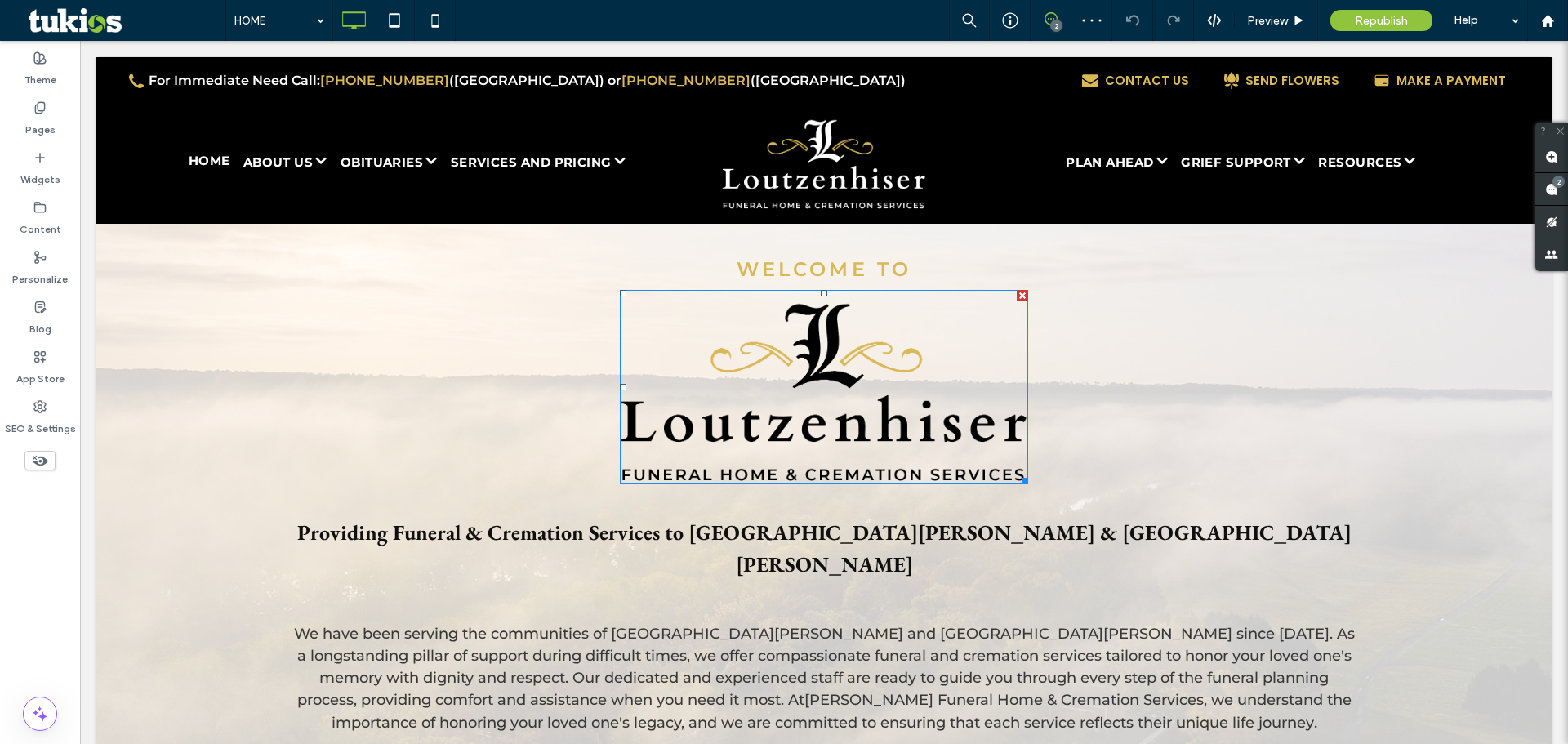
click at [821, 434] on img at bounding box center [823, 387] width 408 height 195
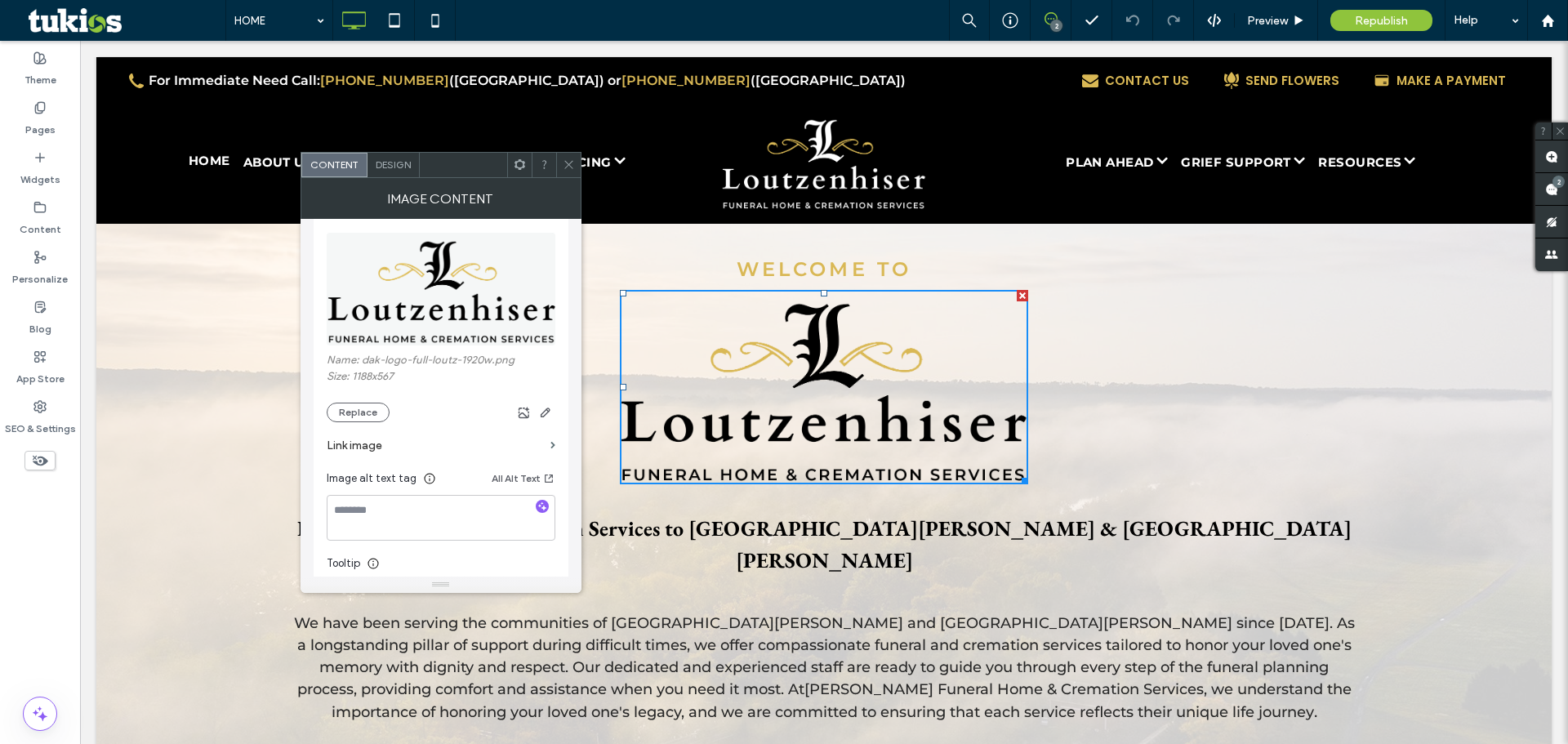
scroll to position [245, 0]
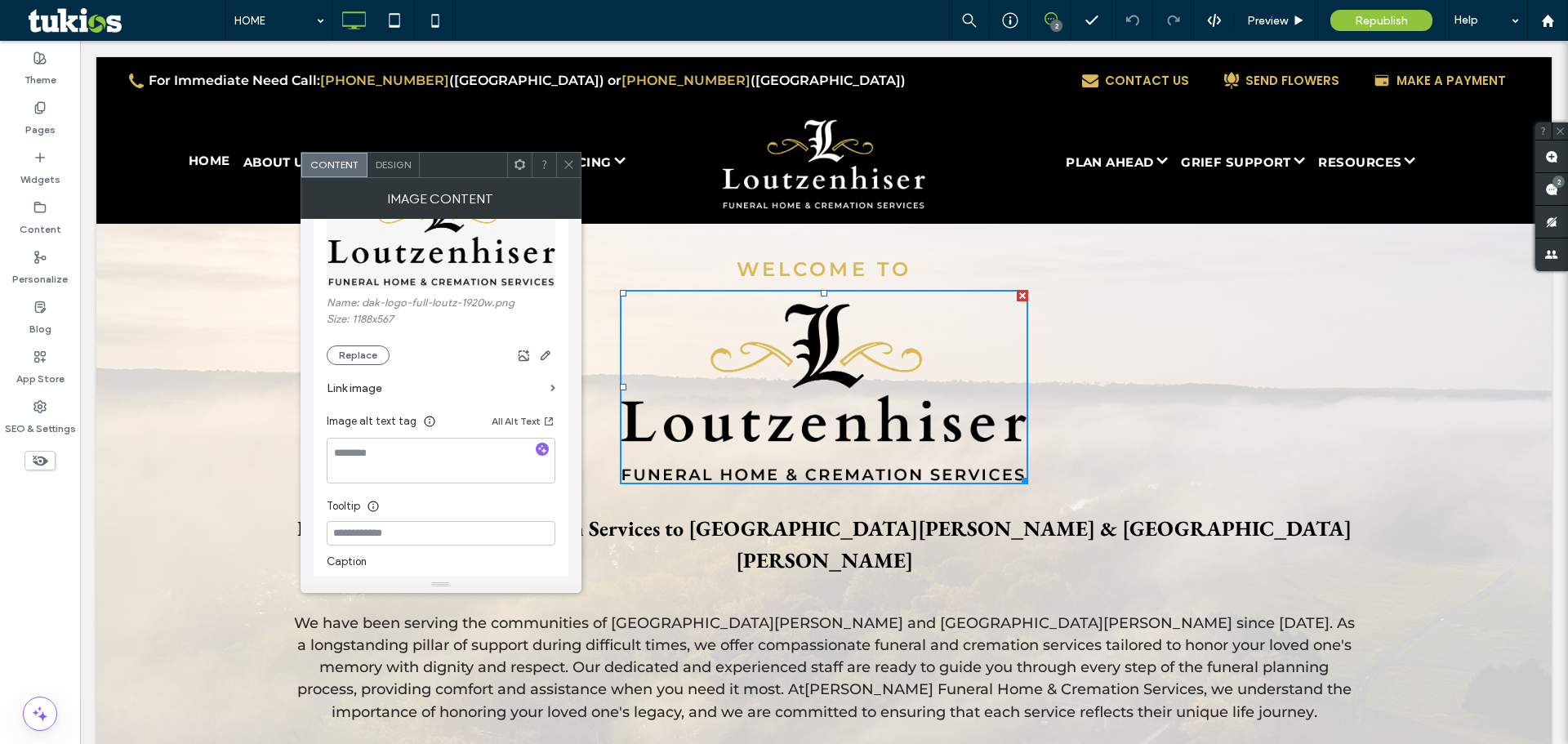
click at [565, 156] on span at bounding box center [568, 165] width 12 height 24
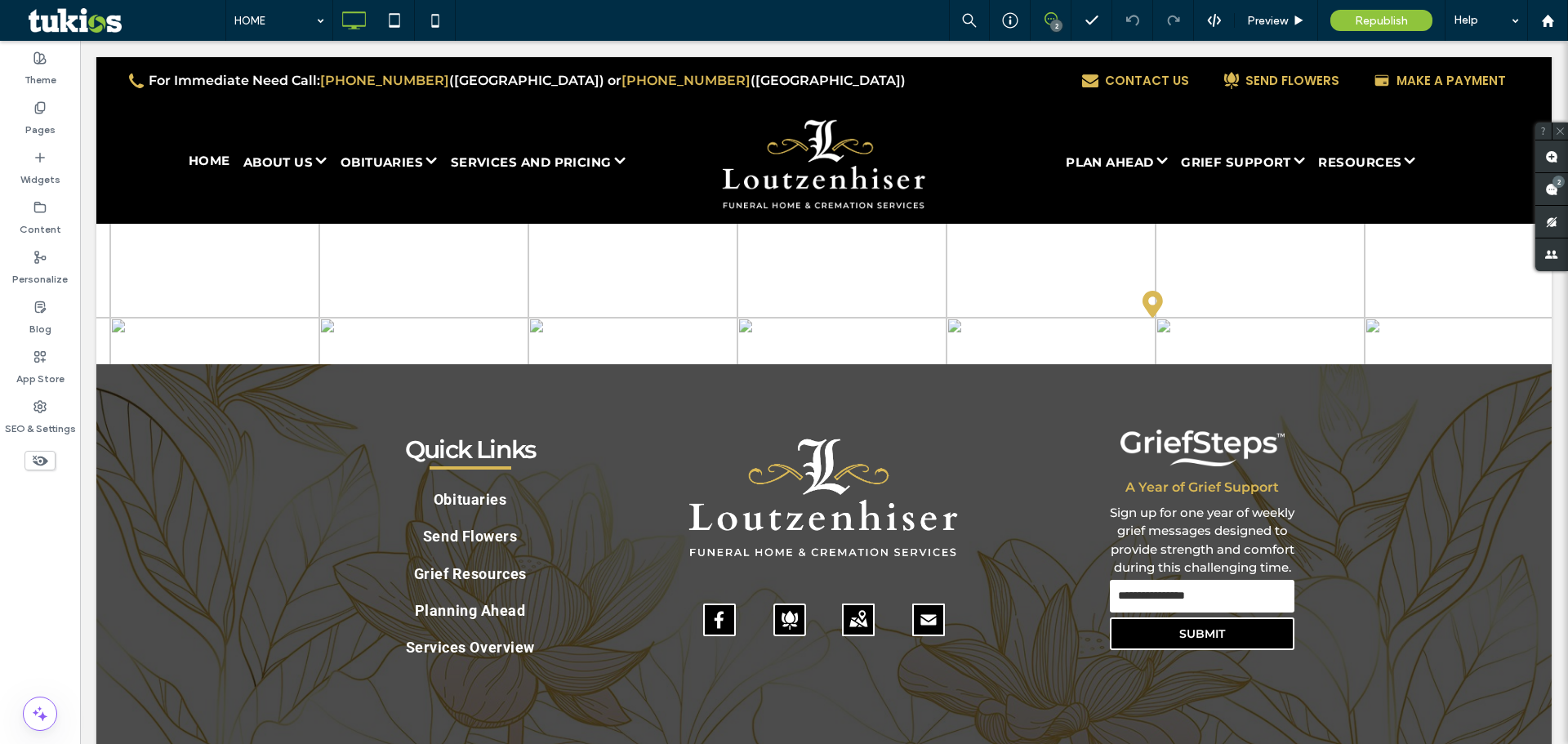
scroll to position [4294, 0]
